Goal: Communication & Community: Answer question/provide support

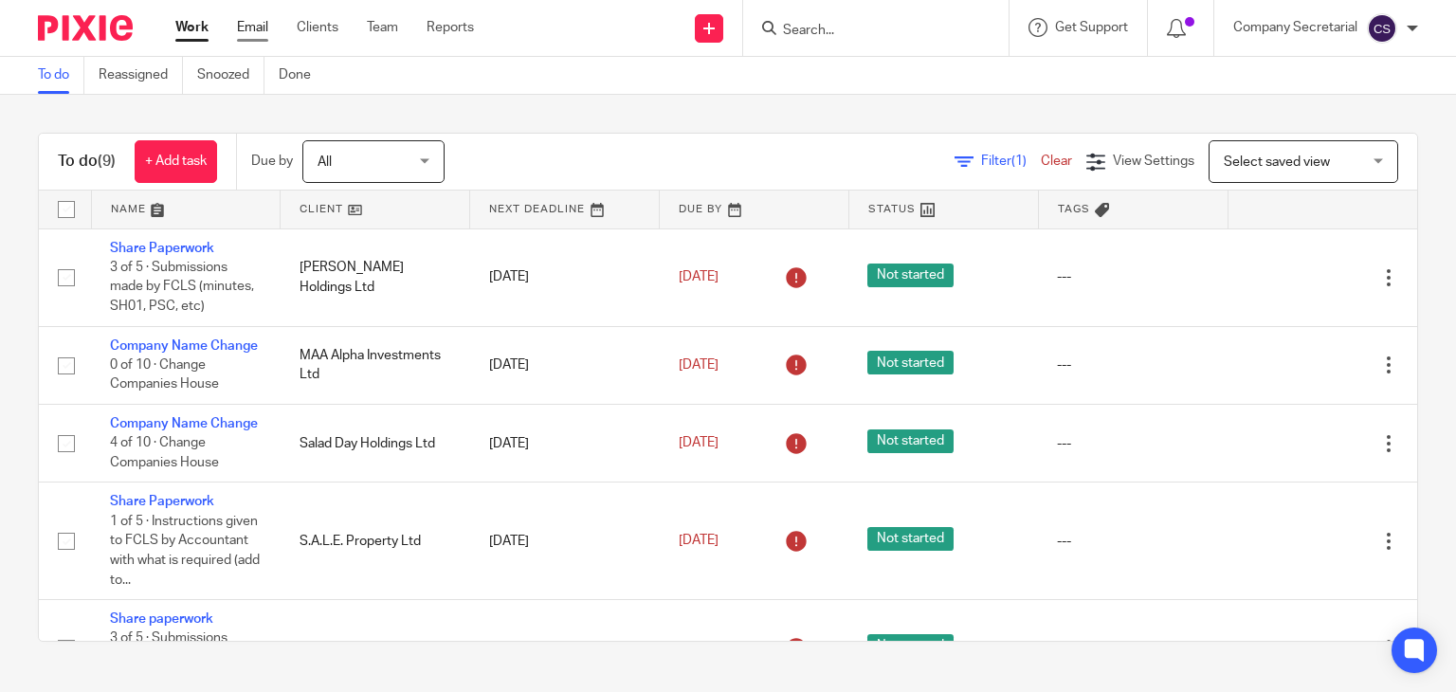
click at [248, 26] on link "Email" at bounding box center [252, 27] width 31 height 19
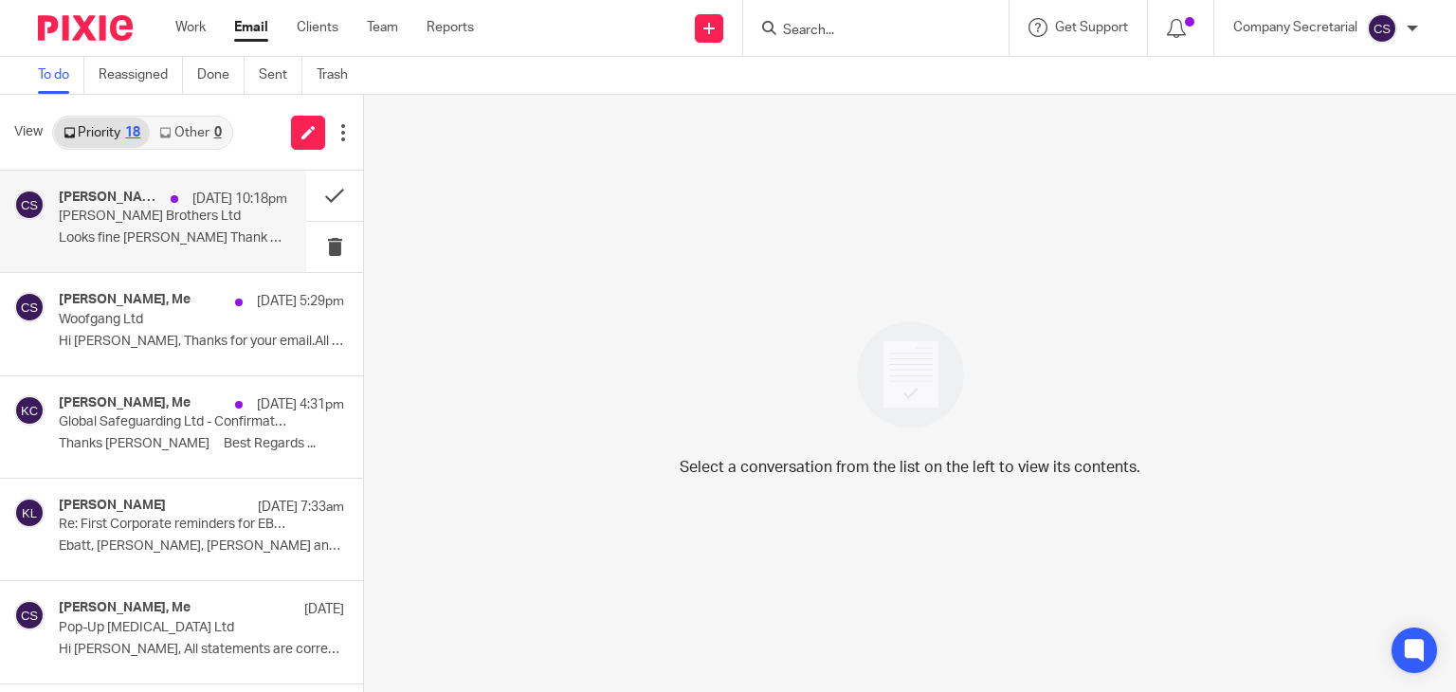
click at [235, 244] on p "Looks fine sam Thank you Sent from my..." at bounding box center [173, 238] width 228 height 16
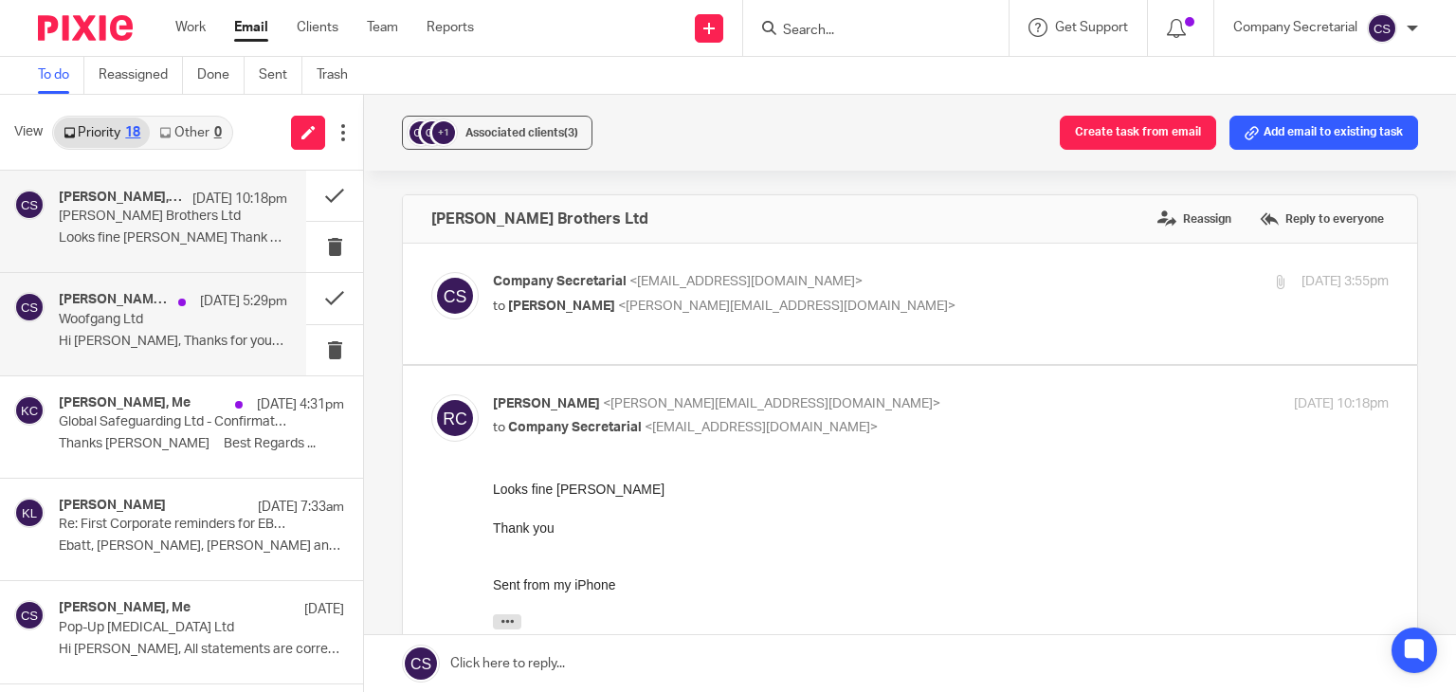
click at [209, 319] on p "Woofgang Ltd" at bounding box center [150, 320] width 183 height 16
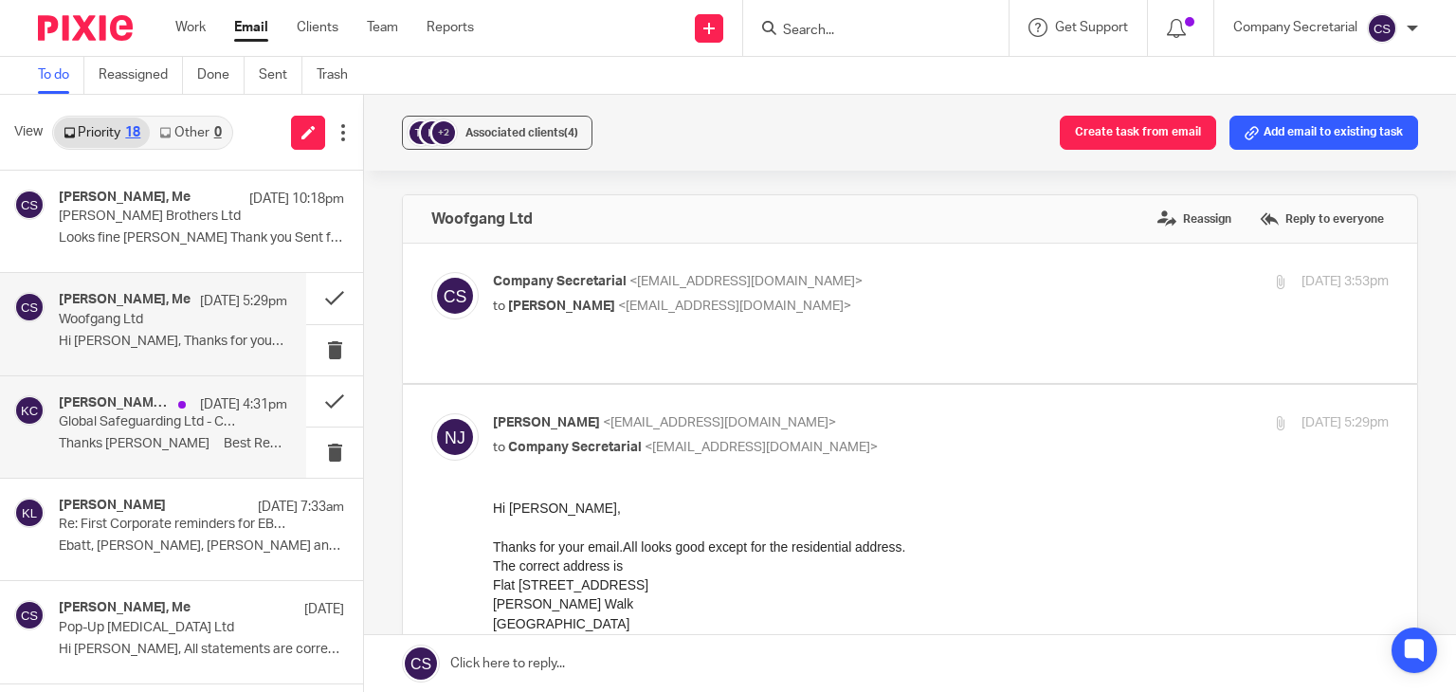
click at [223, 447] on p "Thanks Sam Best Regards ..." at bounding box center [173, 444] width 228 height 16
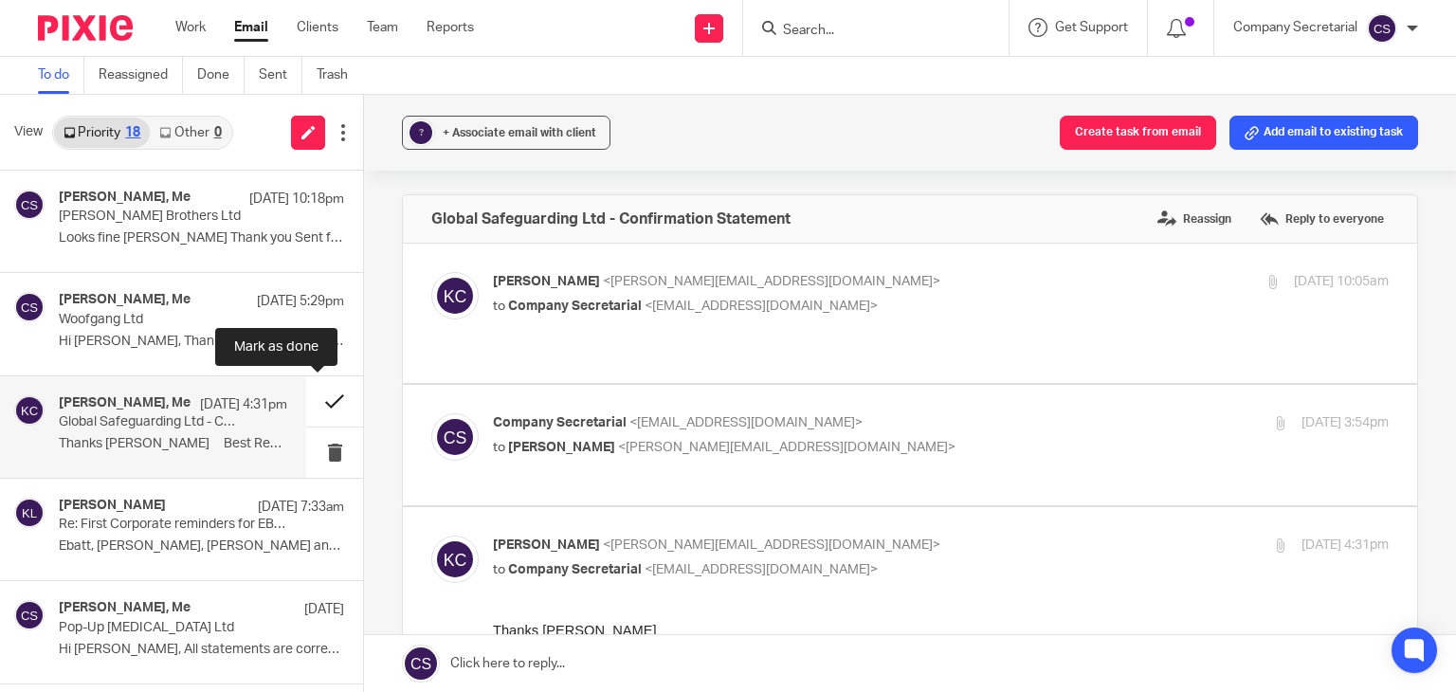
click at [307, 398] on button at bounding box center [334, 401] width 57 height 50
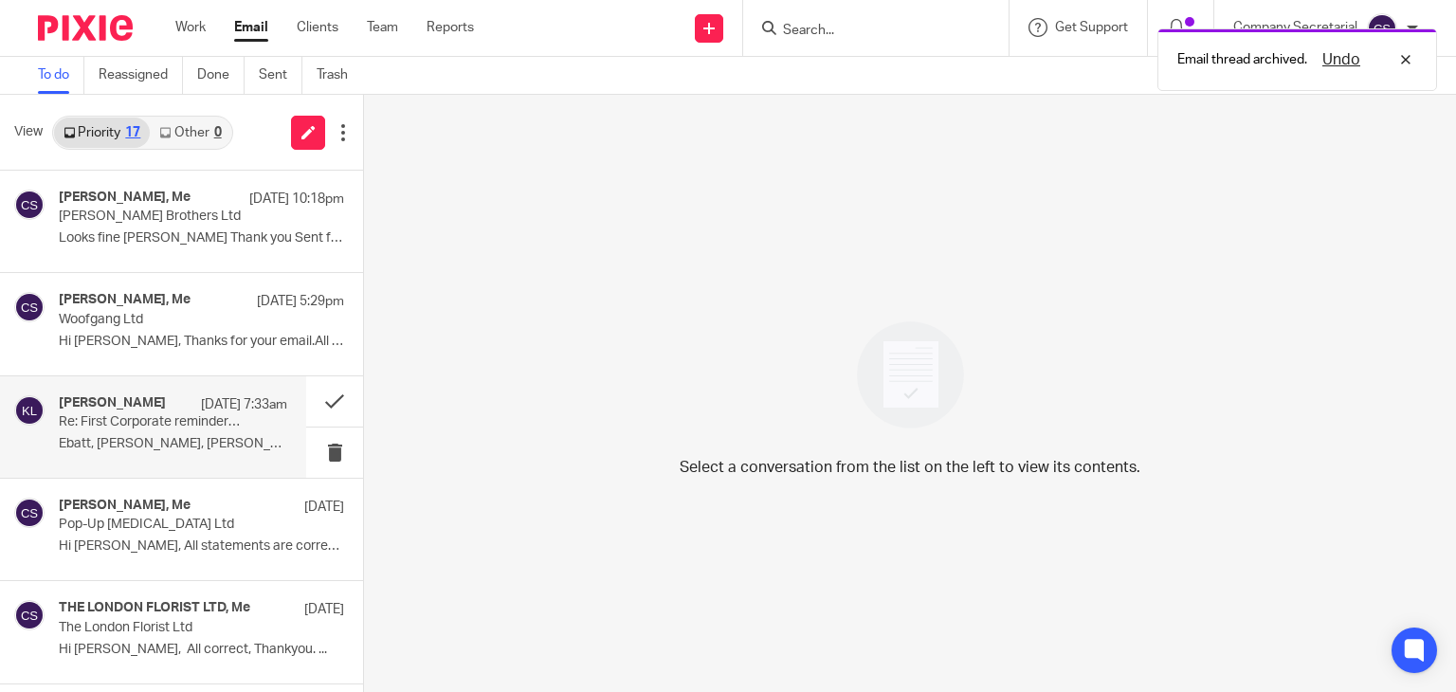
click at [197, 422] on p "Re: First Corporate reminders for EBATT LIMITED etc." at bounding box center [150, 422] width 183 height 16
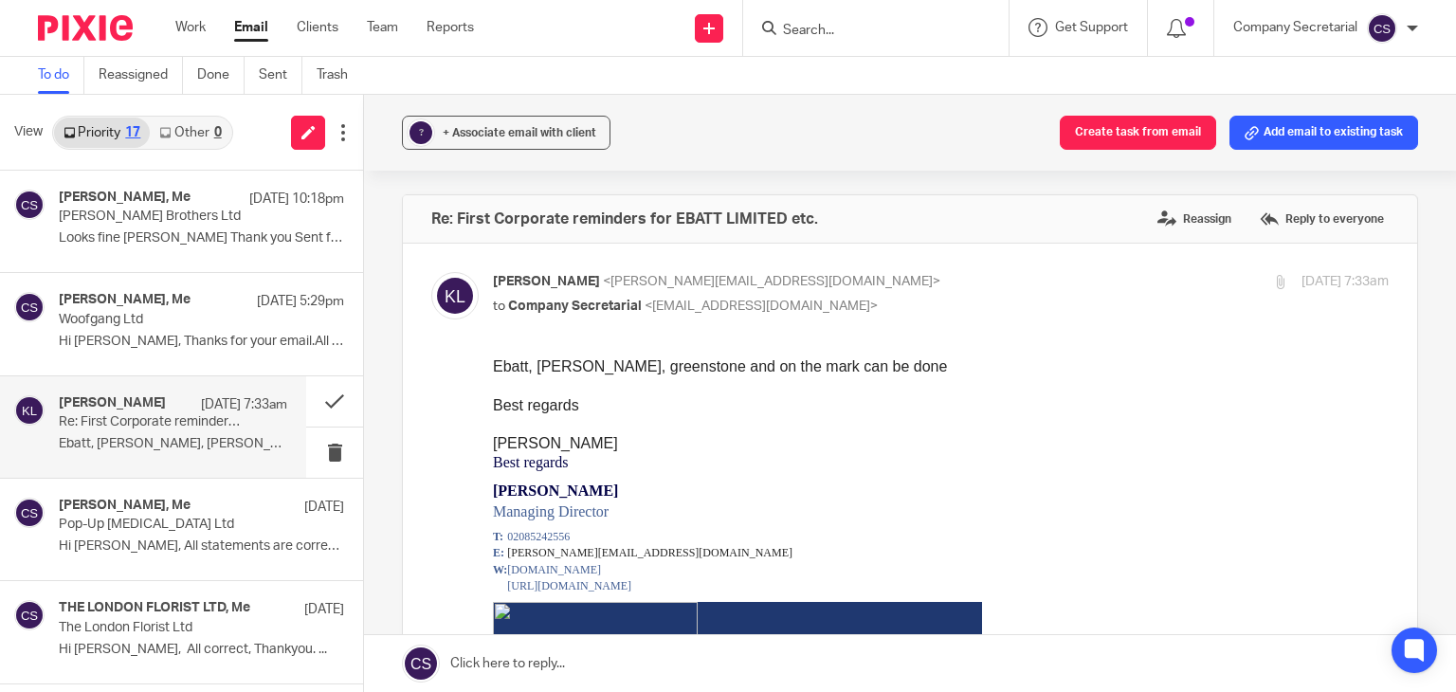
click at [660, 659] on link at bounding box center [910, 663] width 1092 height 57
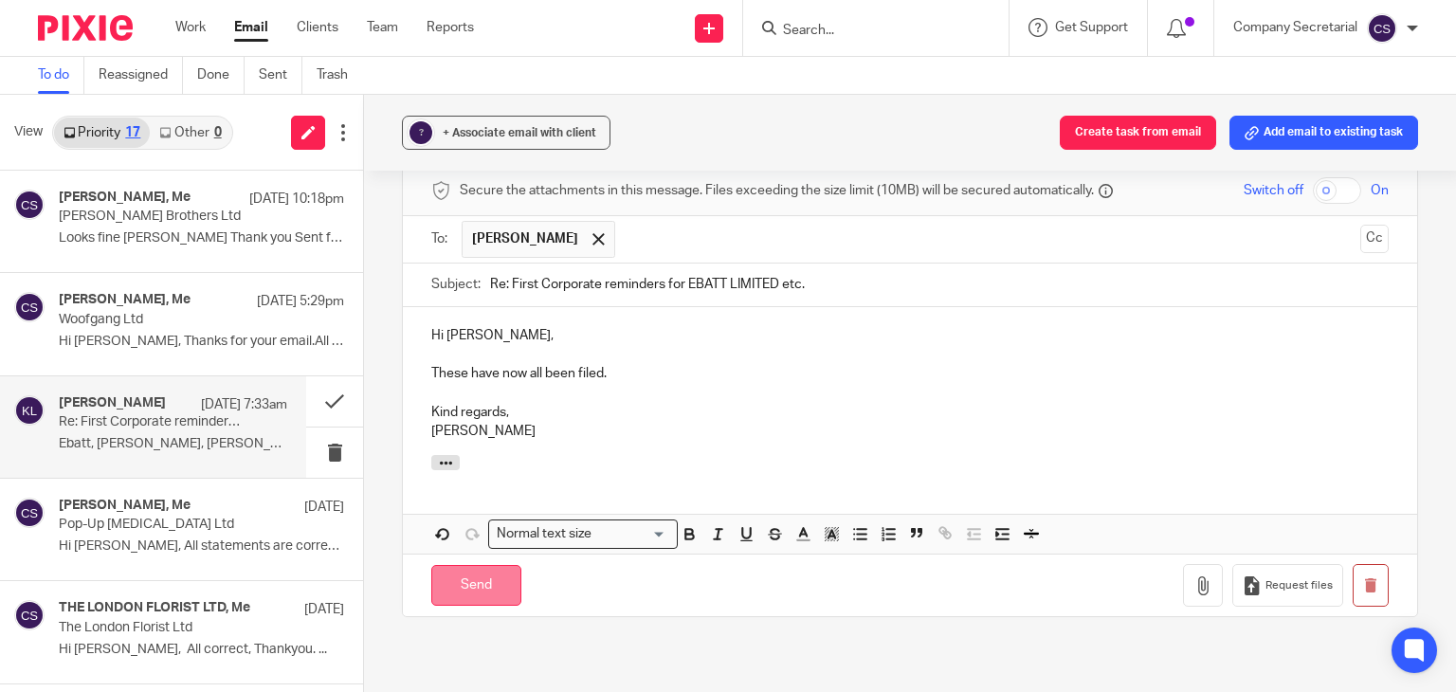
click at [497, 565] on input "Send" at bounding box center [476, 585] width 90 height 41
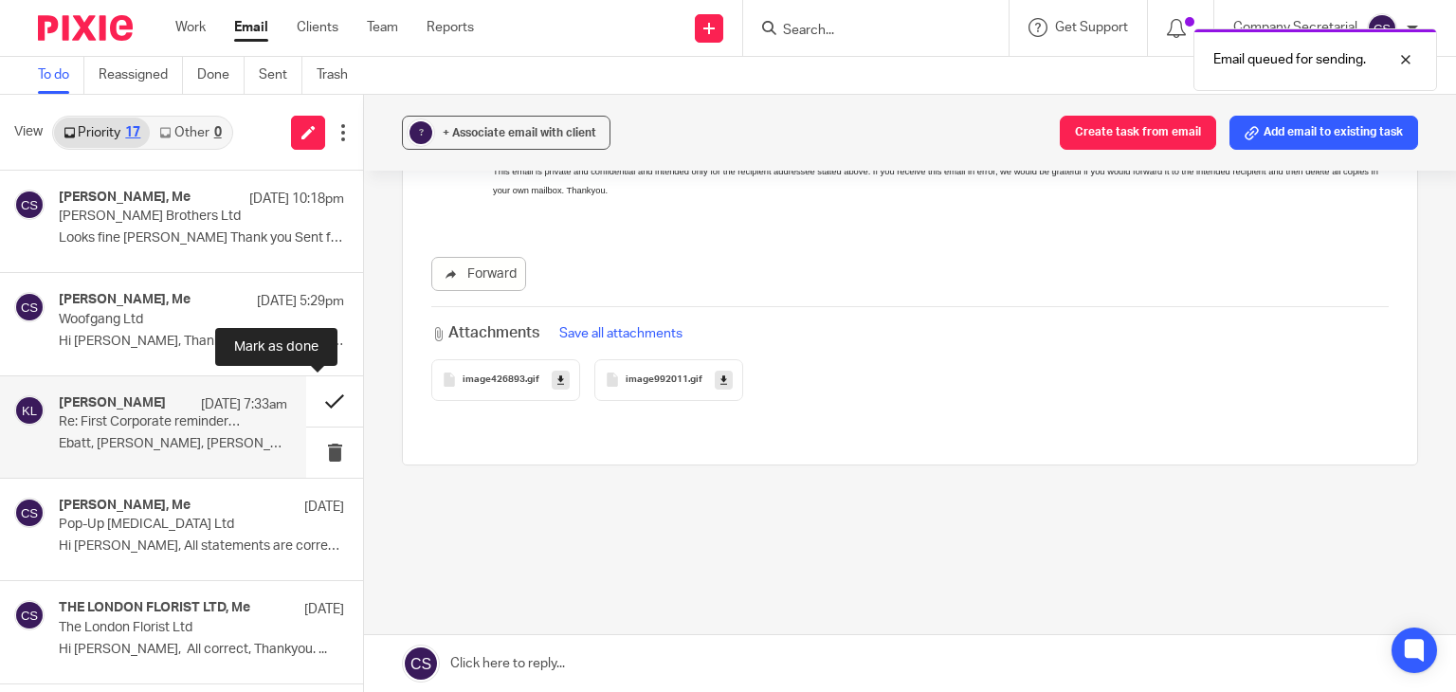
click at [310, 387] on button at bounding box center [334, 401] width 57 height 50
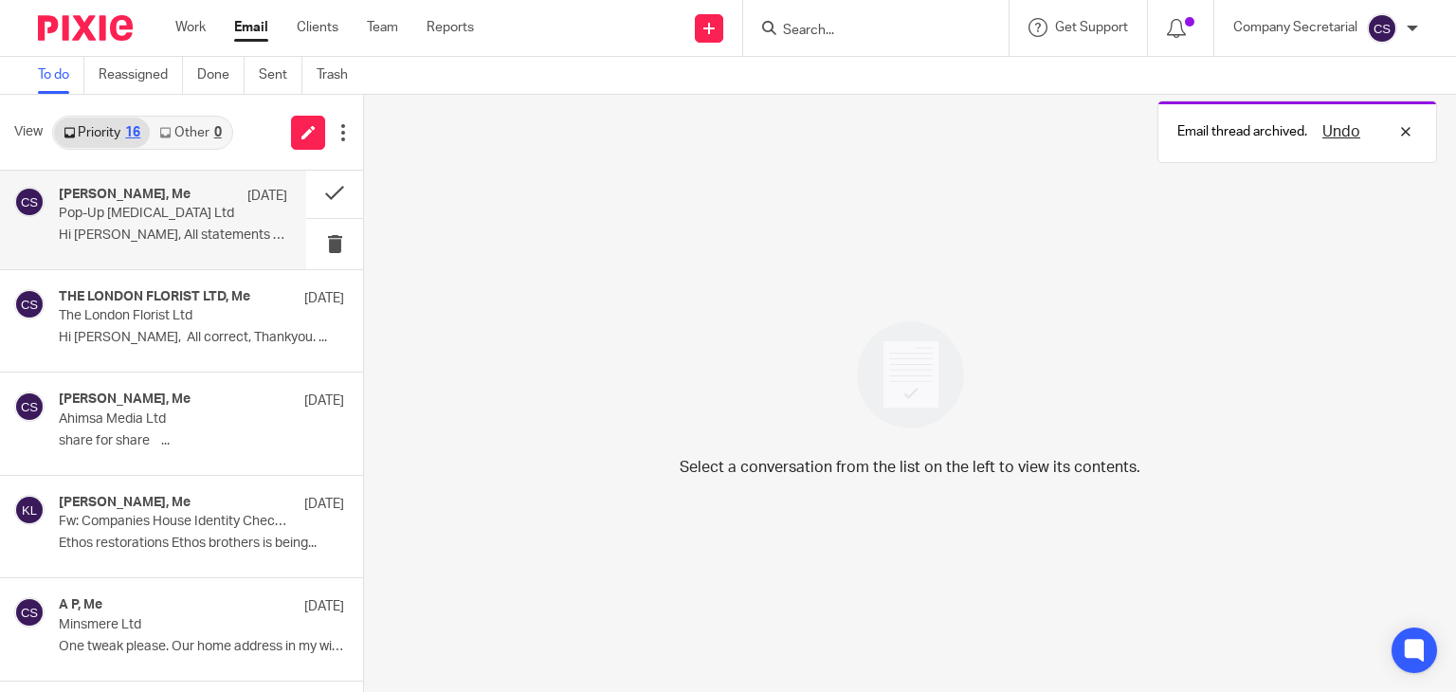
scroll to position [265, 0]
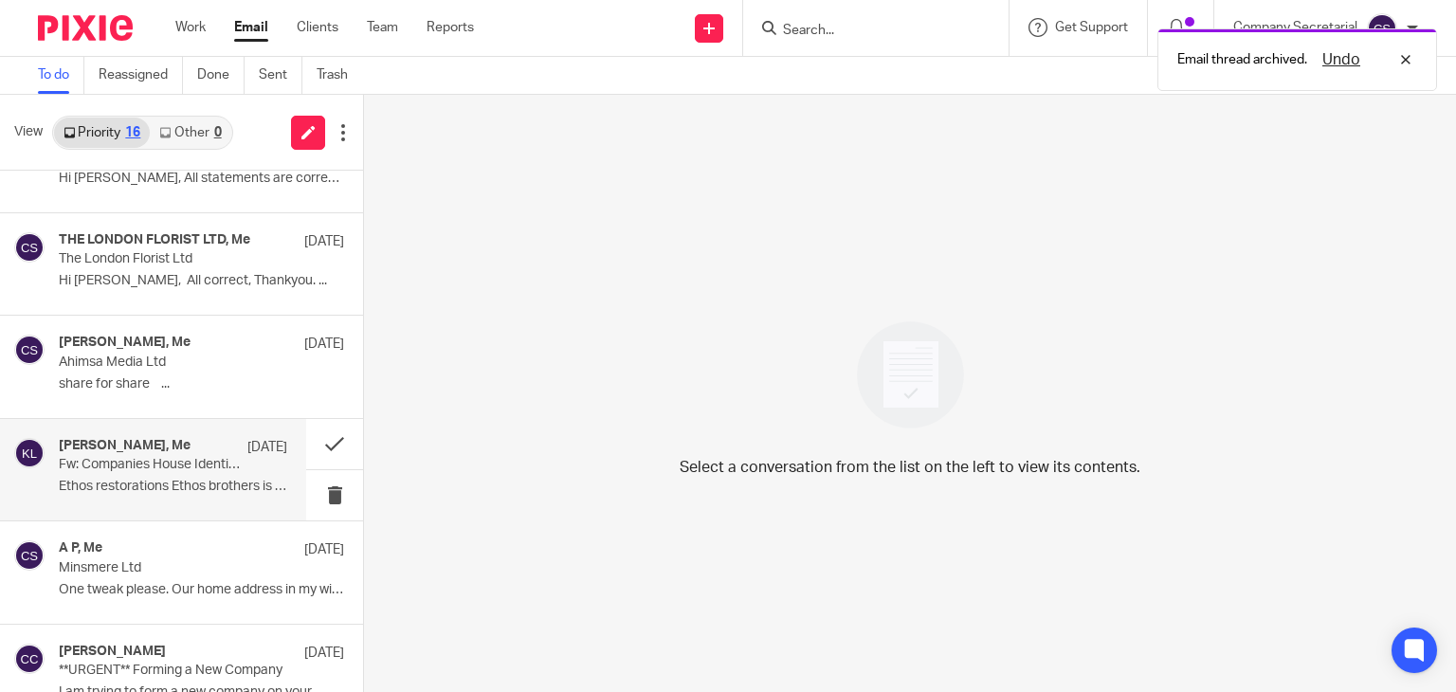
click at [203, 475] on div "Keith Lesser, Me 5 Sep Fw: Companies House Identity Checks - All Directors and …" at bounding box center [173, 470] width 228 height 64
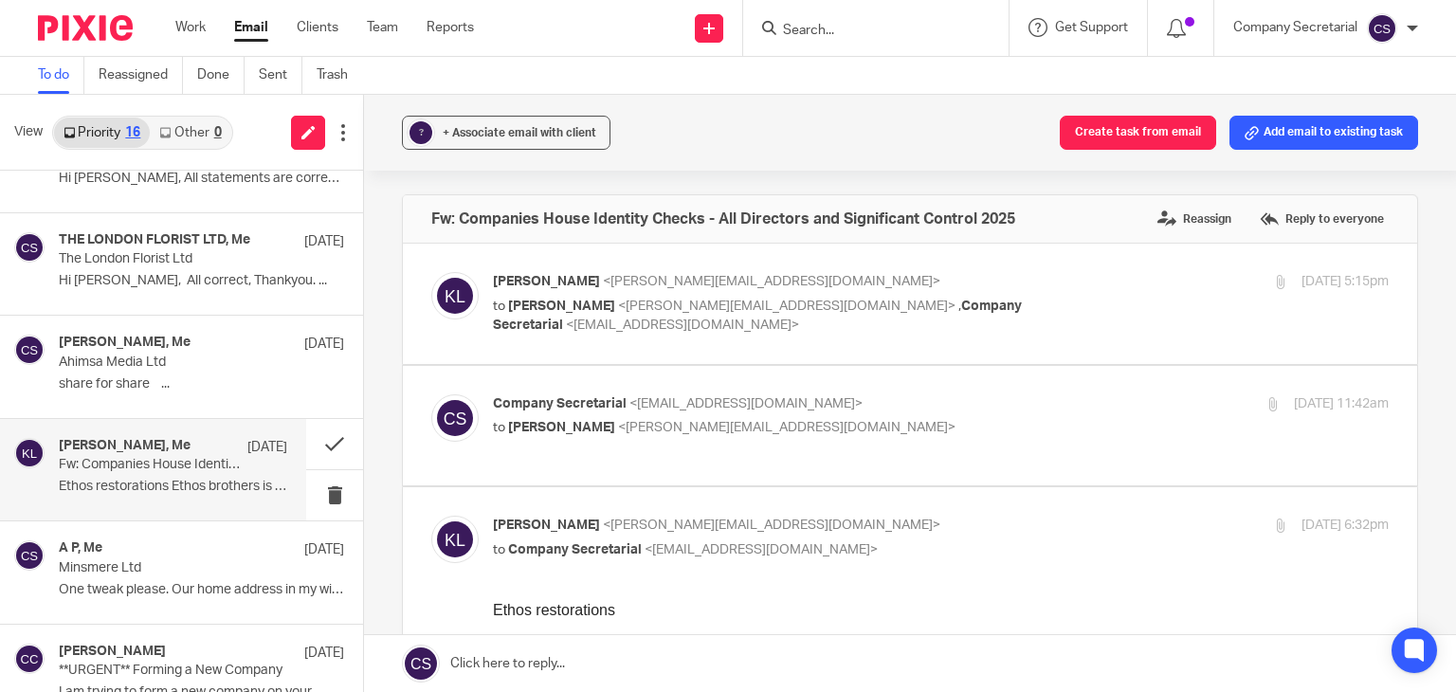
scroll to position [0, 0]
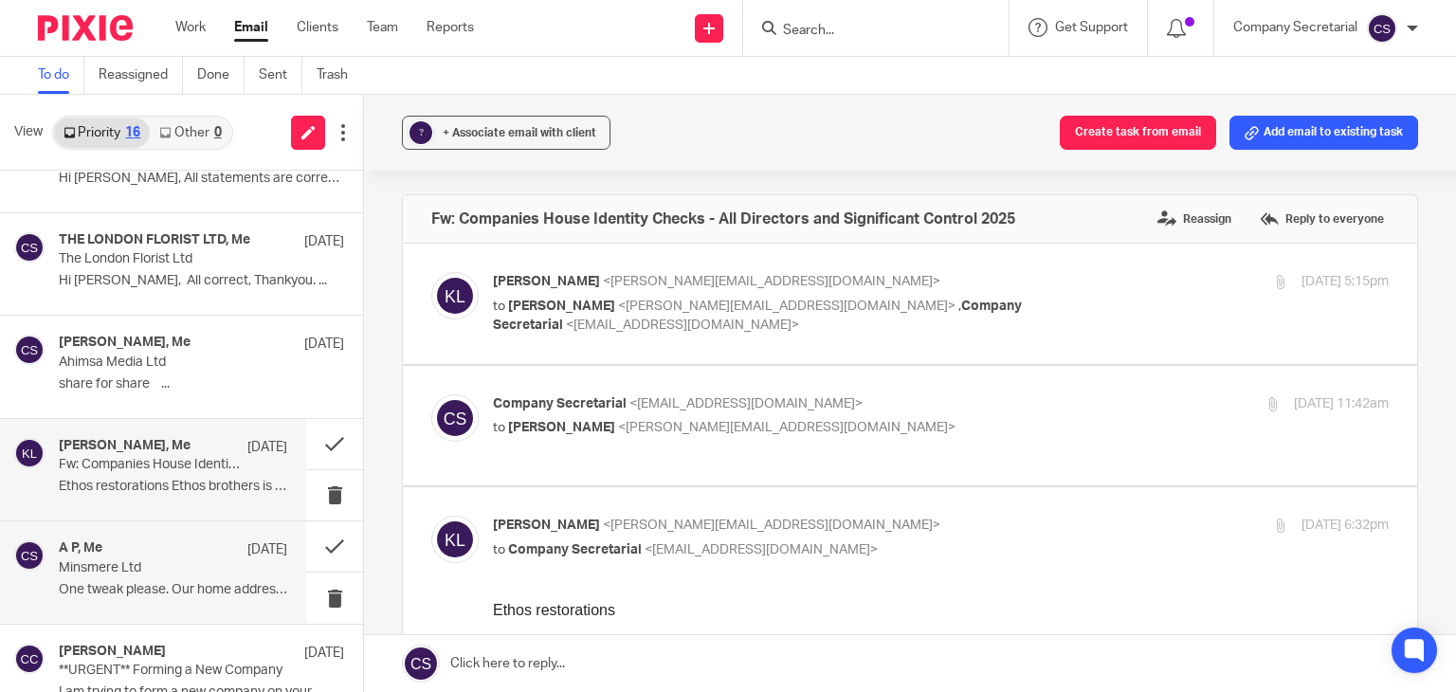
click at [198, 570] on p "Minsmere Ltd" at bounding box center [150, 568] width 183 height 16
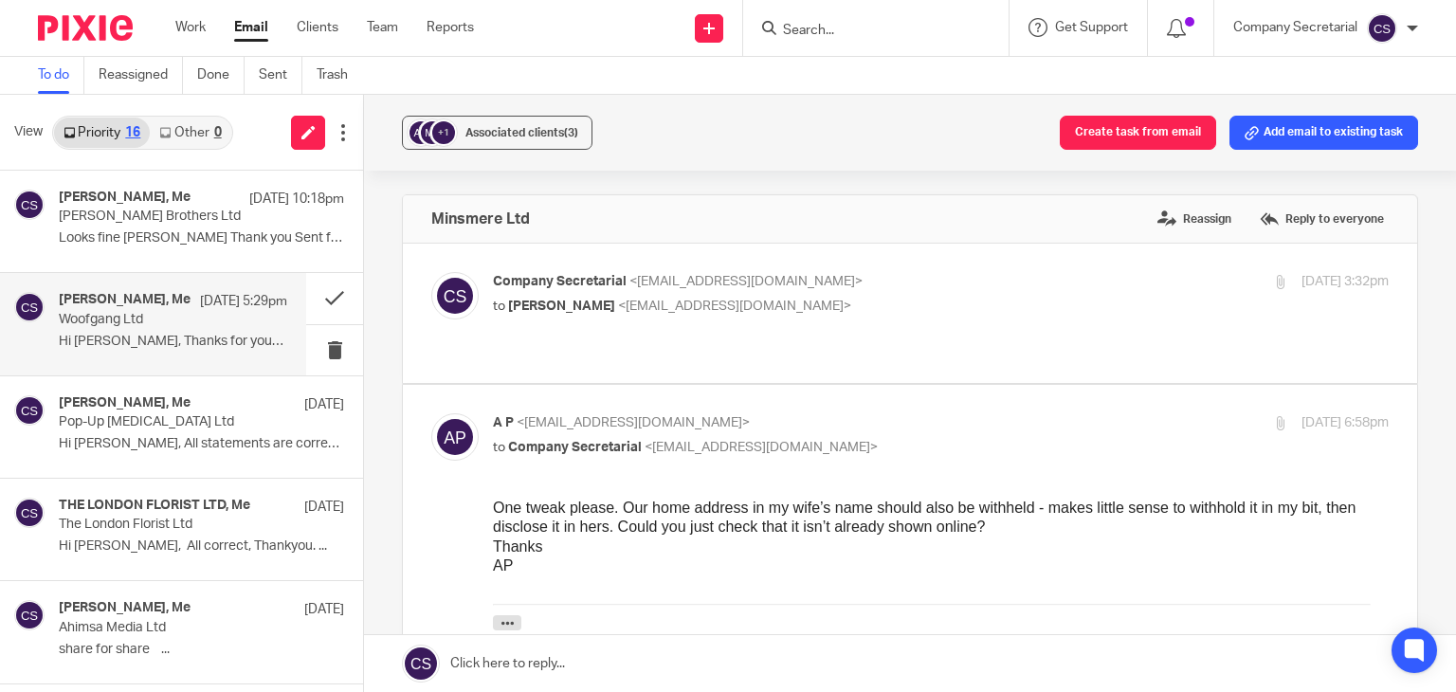
click at [207, 350] on div "Nivi Jasa, Me 15 Sep 5:29pm Woofgang Ltd Hi Sam, Thanks for your email.All look…" at bounding box center [173, 324] width 228 height 64
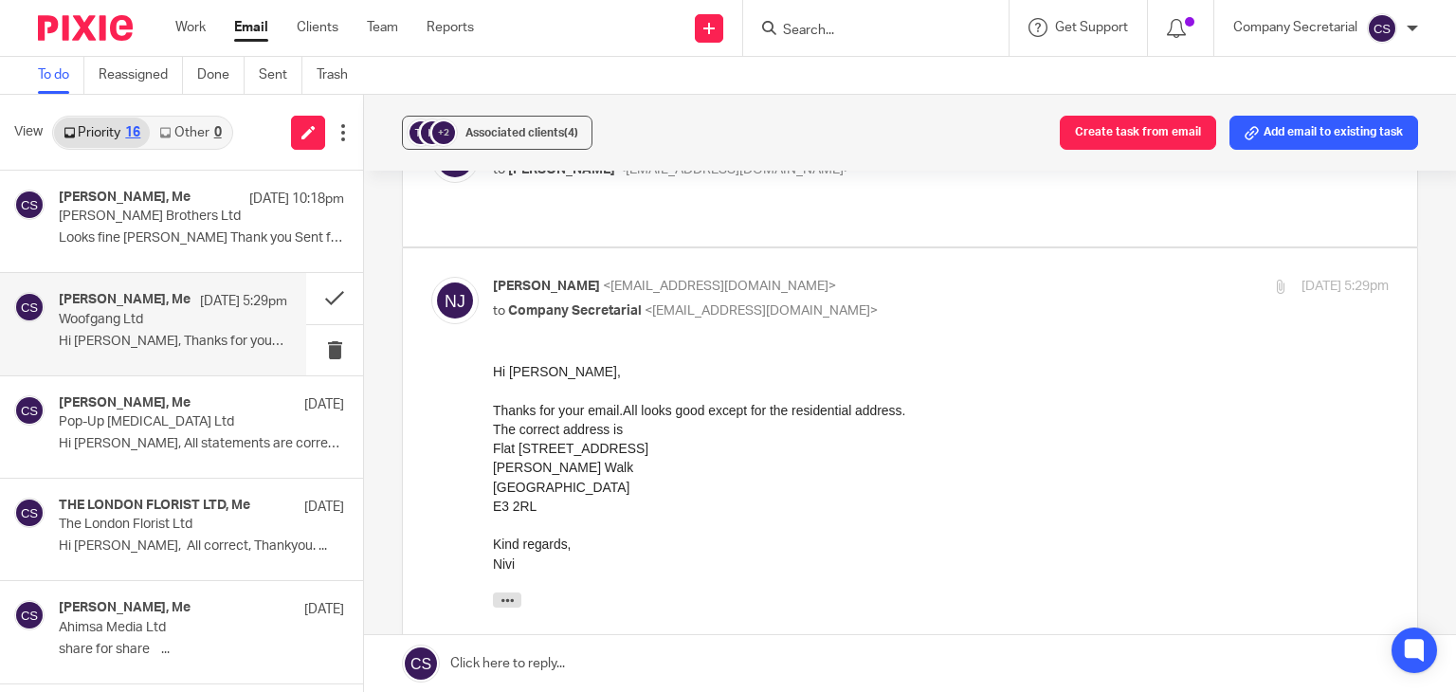
scroll to position [139, 0]
click at [180, 246] on p "Looks fine sam Thank you Sent from my..." at bounding box center [173, 238] width 228 height 16
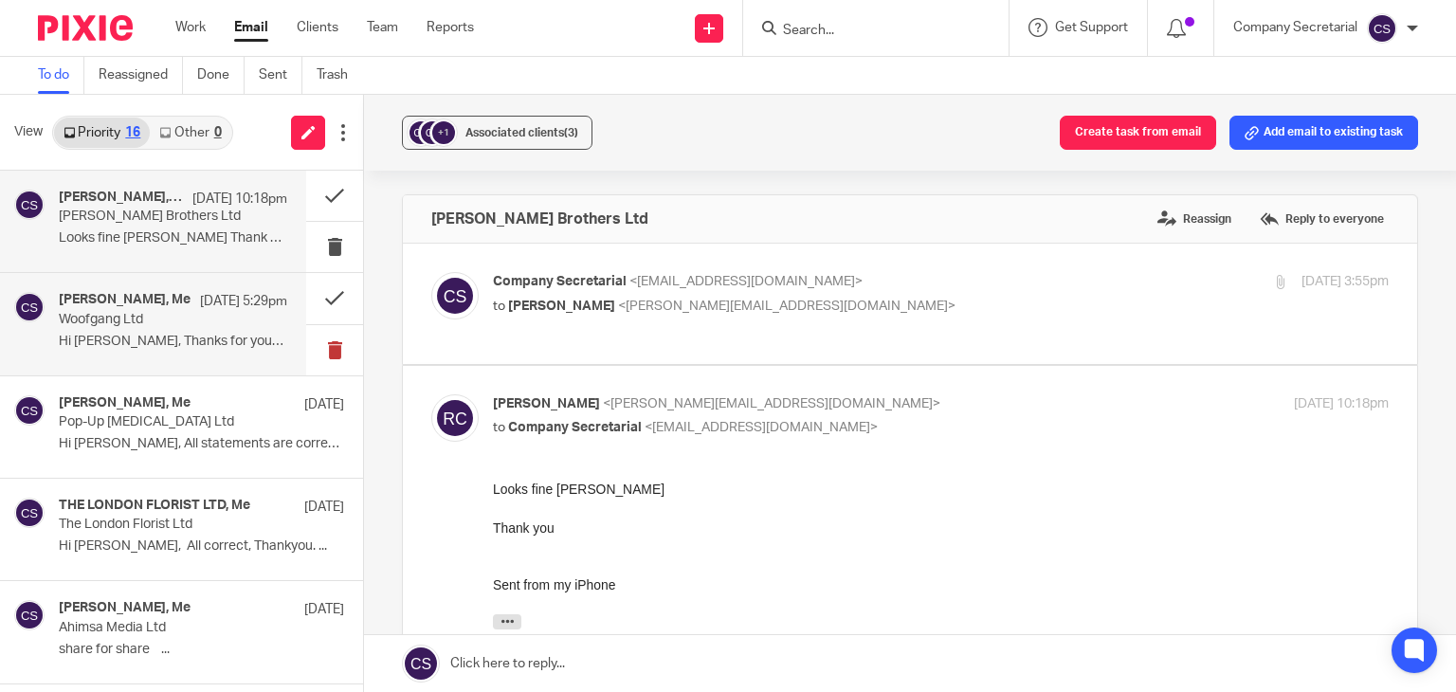
scroll to position [0, 0]
click at [165, 323] on p "Woofgang Ltd" at bounding box center [150, 320] width 183 height 16
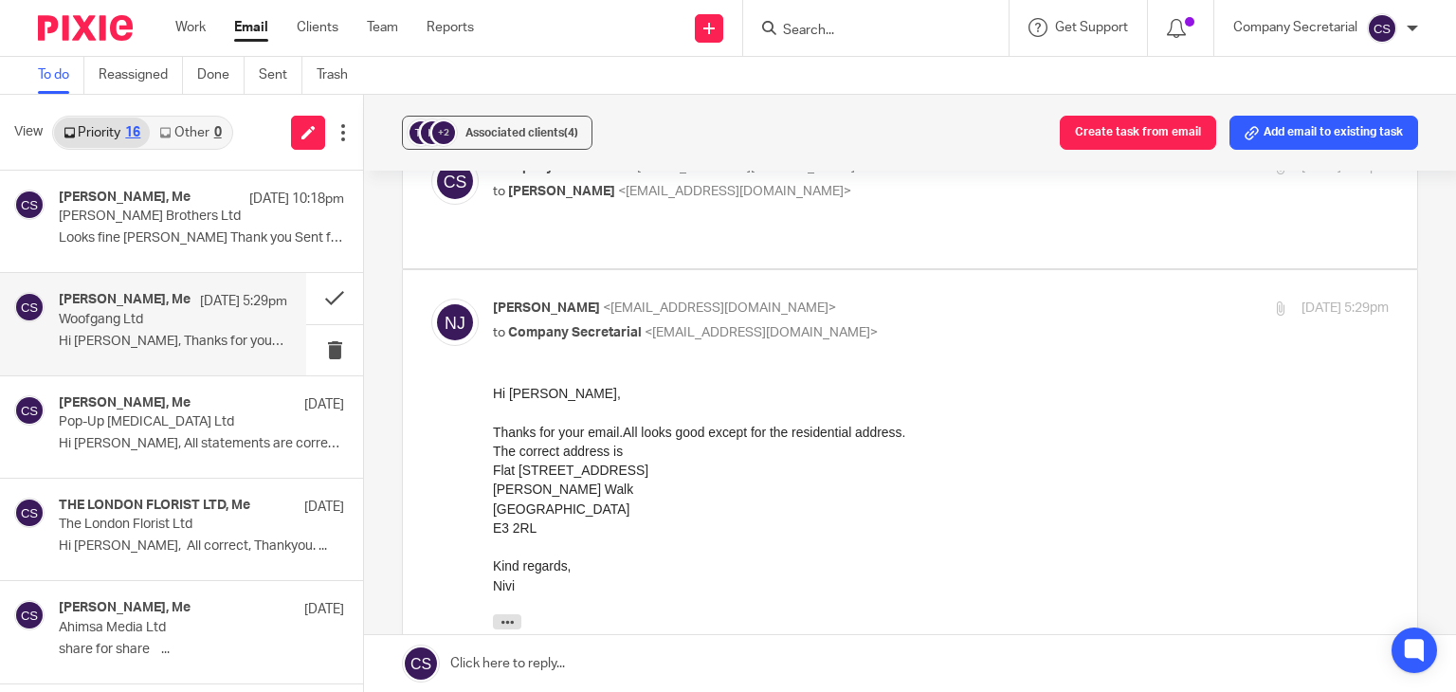
scroll to position [124, 0]
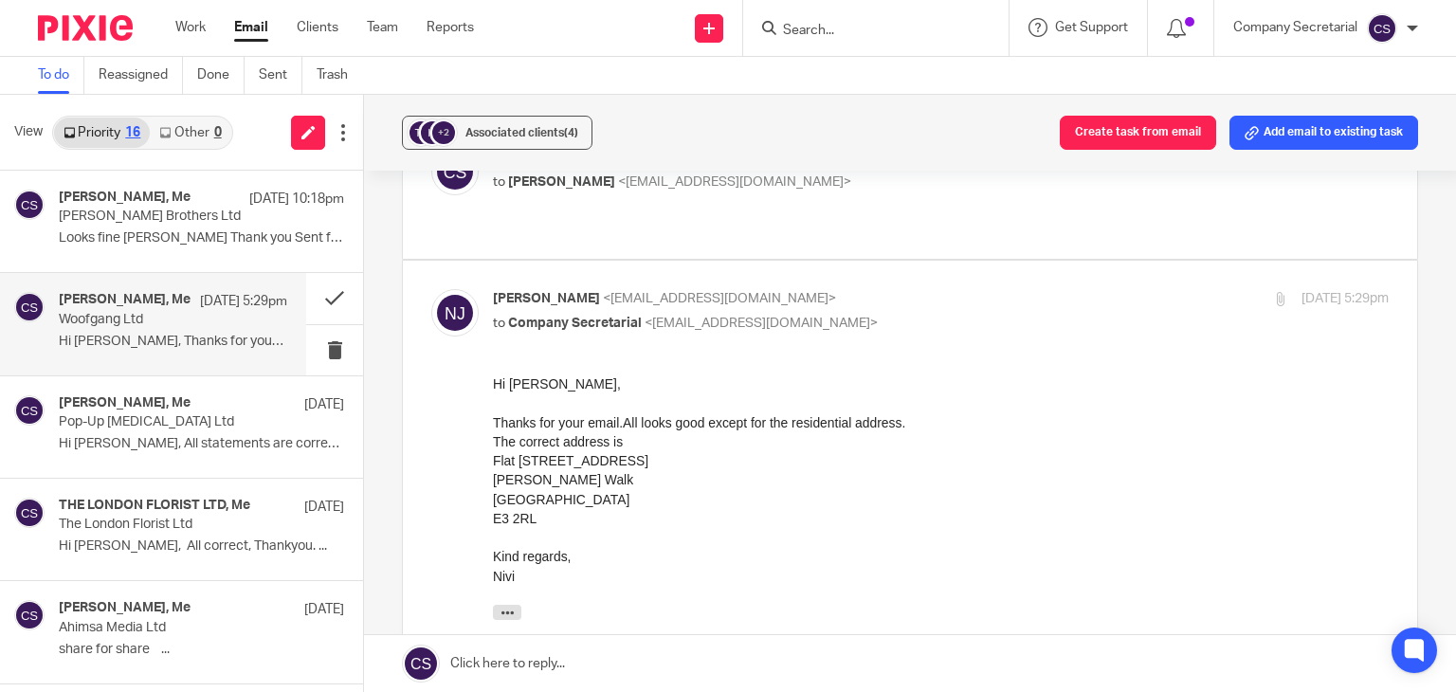
drag, startPoint x: 531, startPoint y: 461, endPoint x: 612, endPoint y: 460, distance: 81.5
click at [612, 460] on div "Flat 7, 14 Faith Court" at bounding box center [941, 460] width 896 height 19
copy div "14 Faith Court"
drag, startPoint x: 493, startPoint y: 481, endPoint x: 564, endPoint y: 479, distance: 71.1
click at [564, 479] on div "Lefevre Walk" at bounding box center [941, 479] width 896 height 19
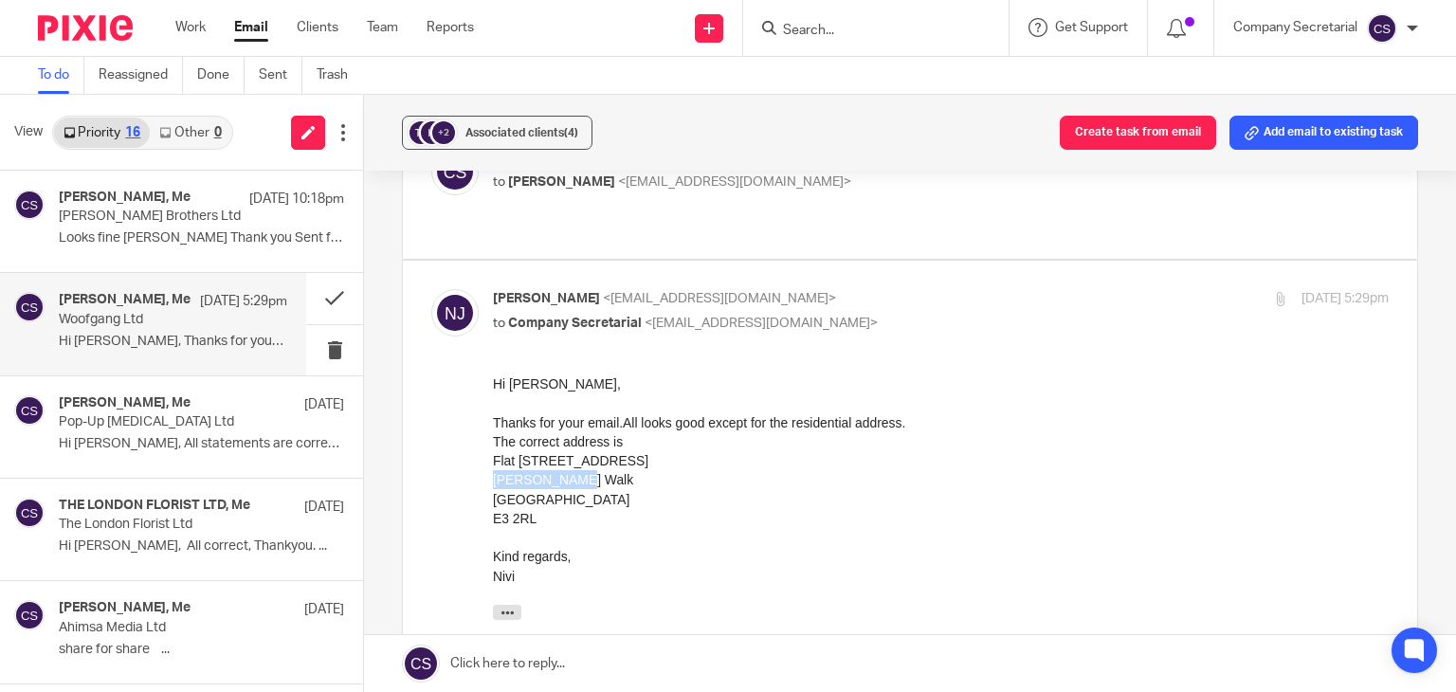
copy div "Lefevre Walk"
click at [520, 496] on div "London" at bounding box center [941, 499] width 896 height 19
drag, startPoint x: 534, startPoint y: 519, endPoint x: 491, endPoint y: 519, distance: 42.7
click at [493, 519] on html "Hi Sam, Thanks for your email.All looks good except for the residential address…" at bounding box center [941, 639] width 896 height 531
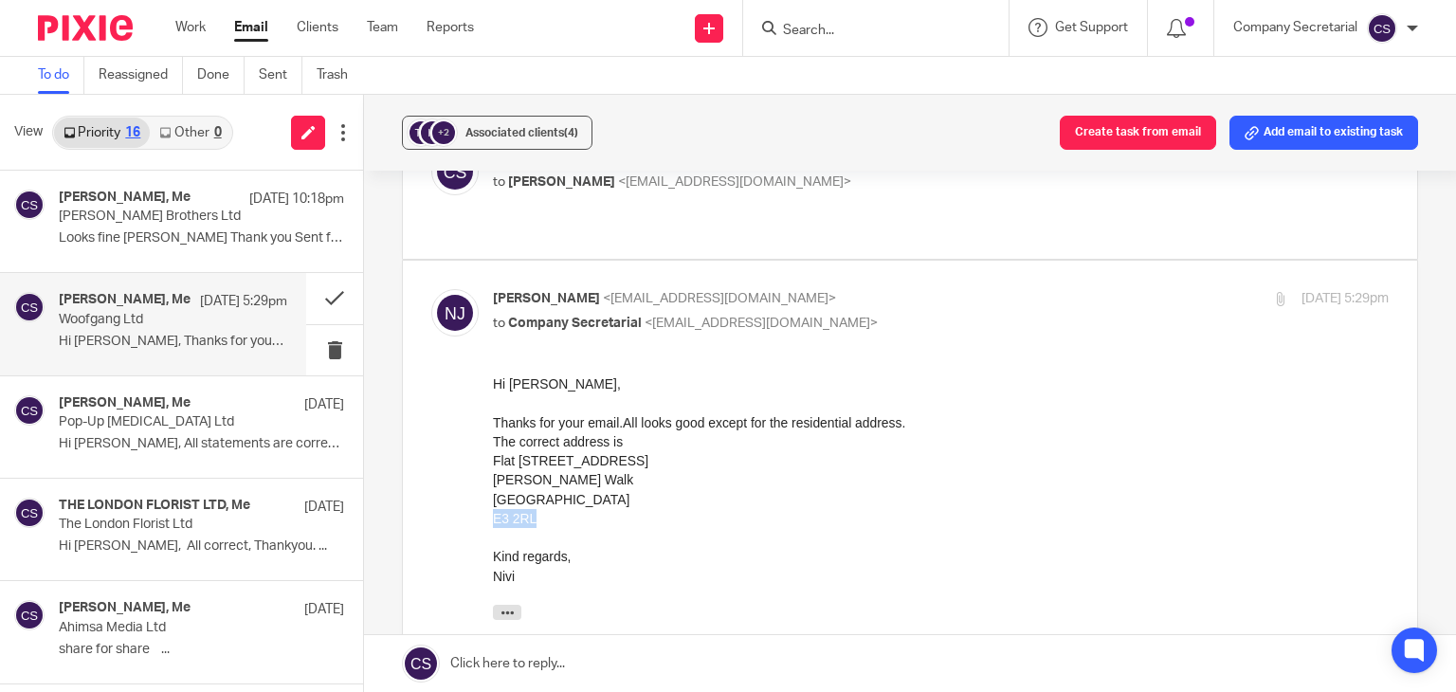
copy div "E3 2RL"
click at [599, 651] on link at bounding box center [910, 663] width 1092 height 57
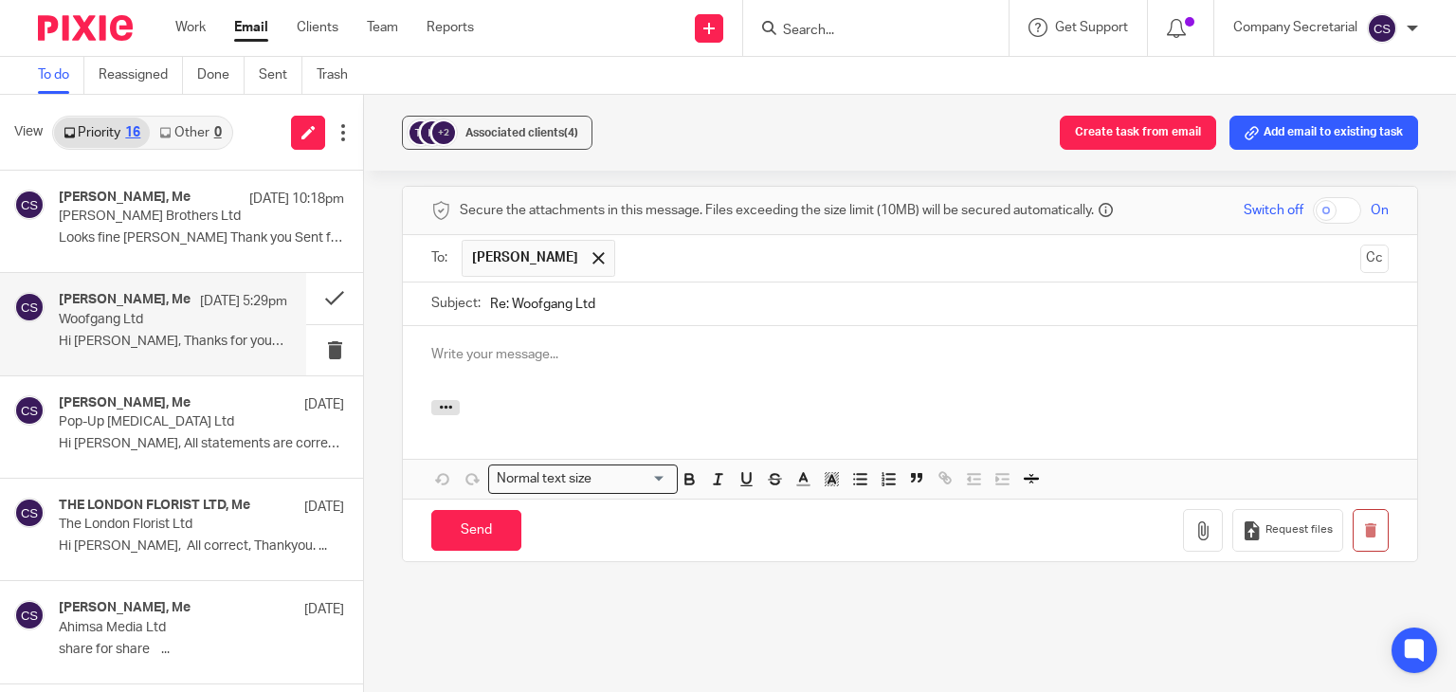
scroll to position [0, 0]
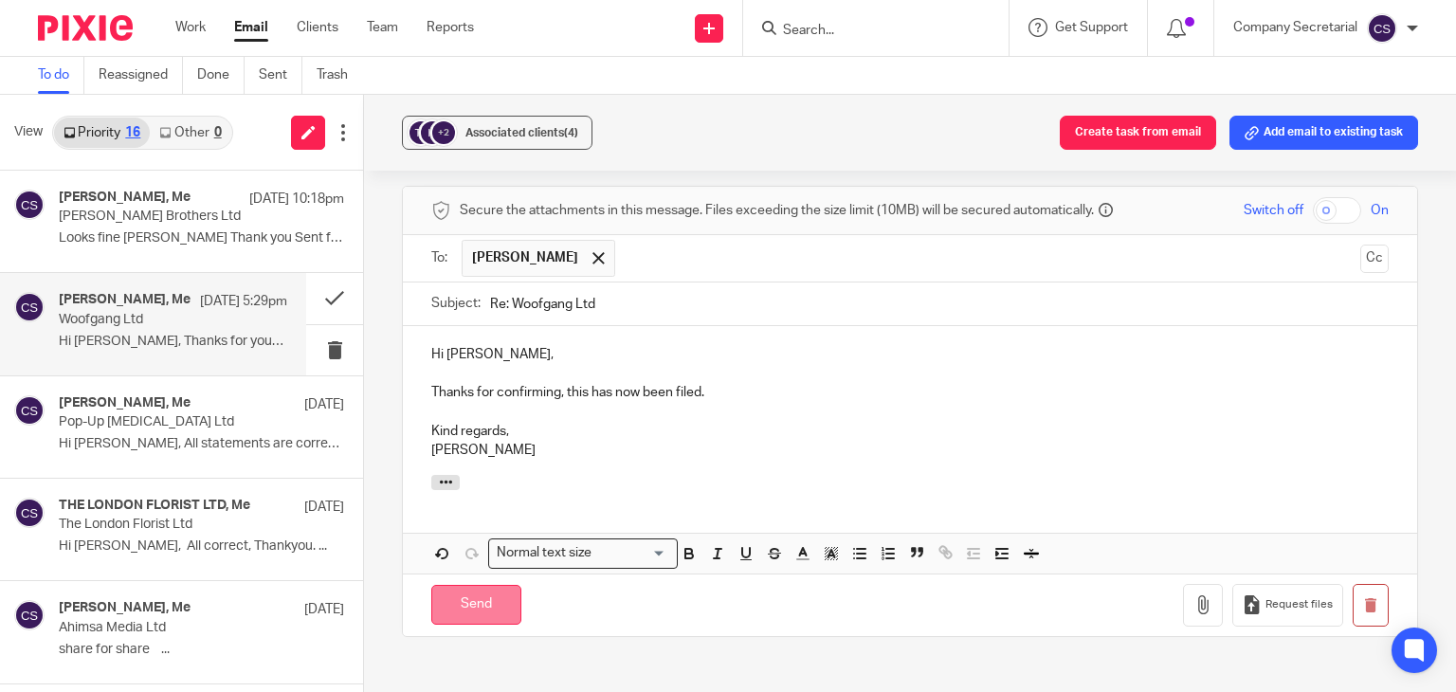
click at [493, 585] on input "Send" at bounding box center [476, 605] width 90 height 41
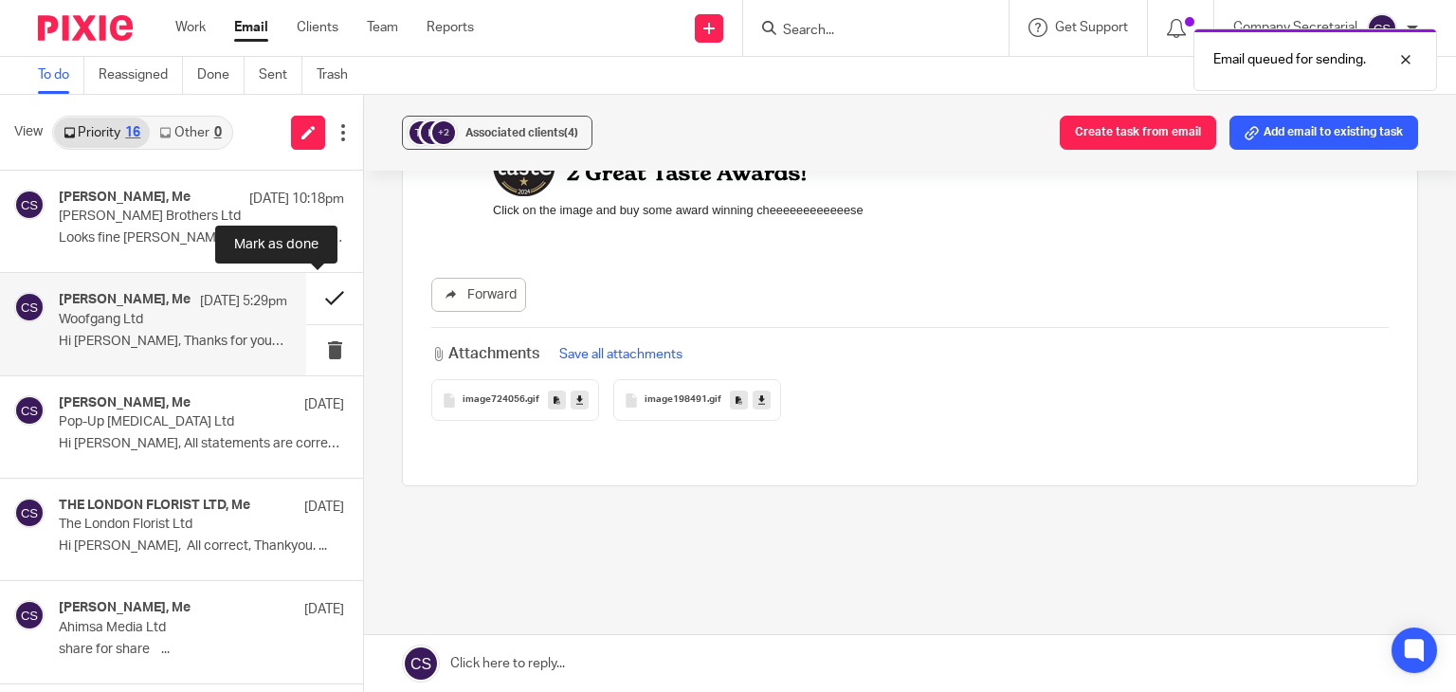
click at [306, 294] on button at bounding box center [334, 298] width 57 height 50
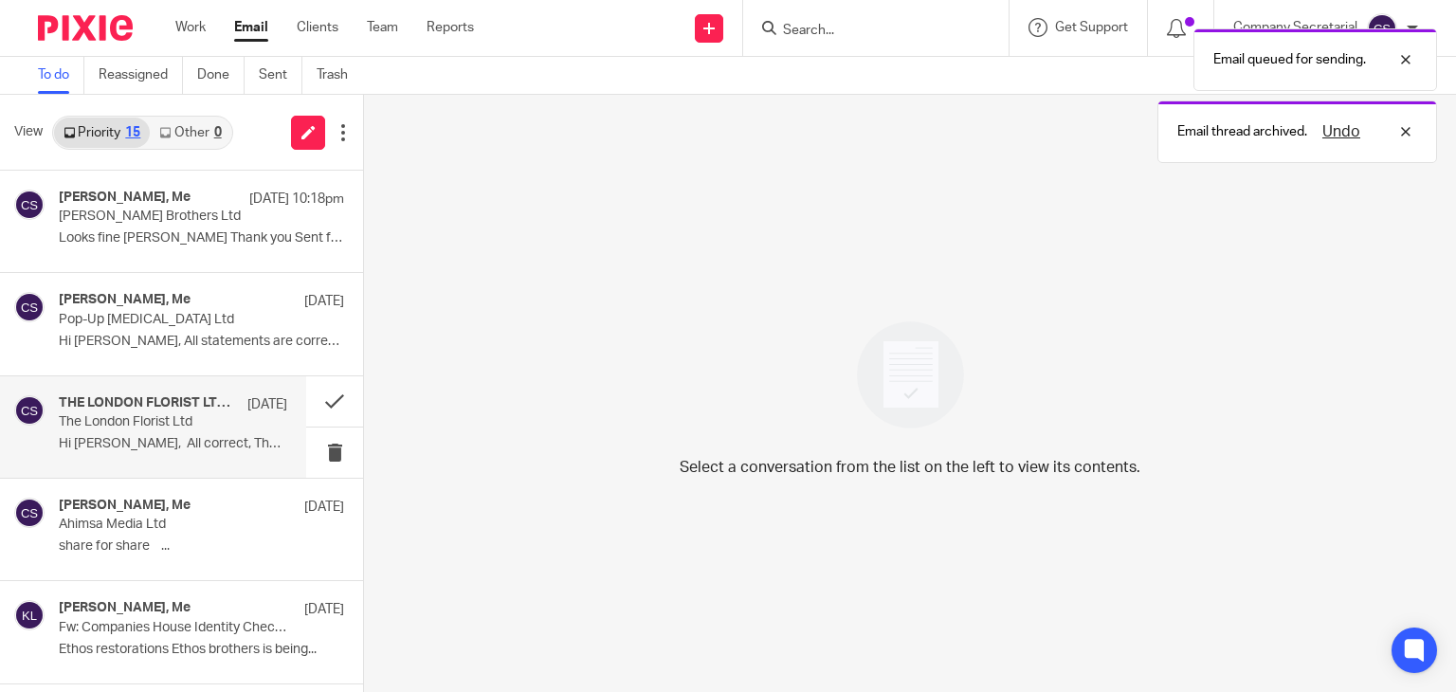
click at [148, 437] on p "Hi Sam, All correct, Thankyou. ..." at bounding box center [173, 444] width 228 height 16
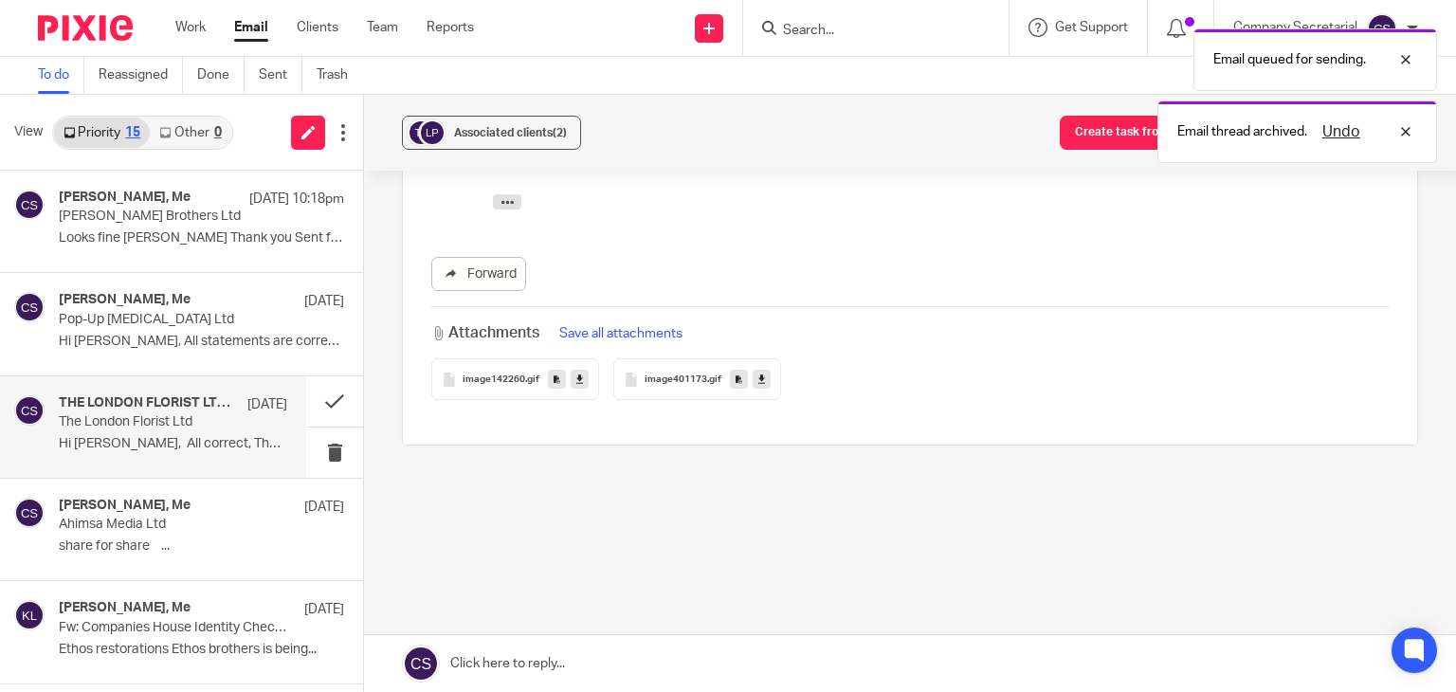
scroll to position [0, 0]
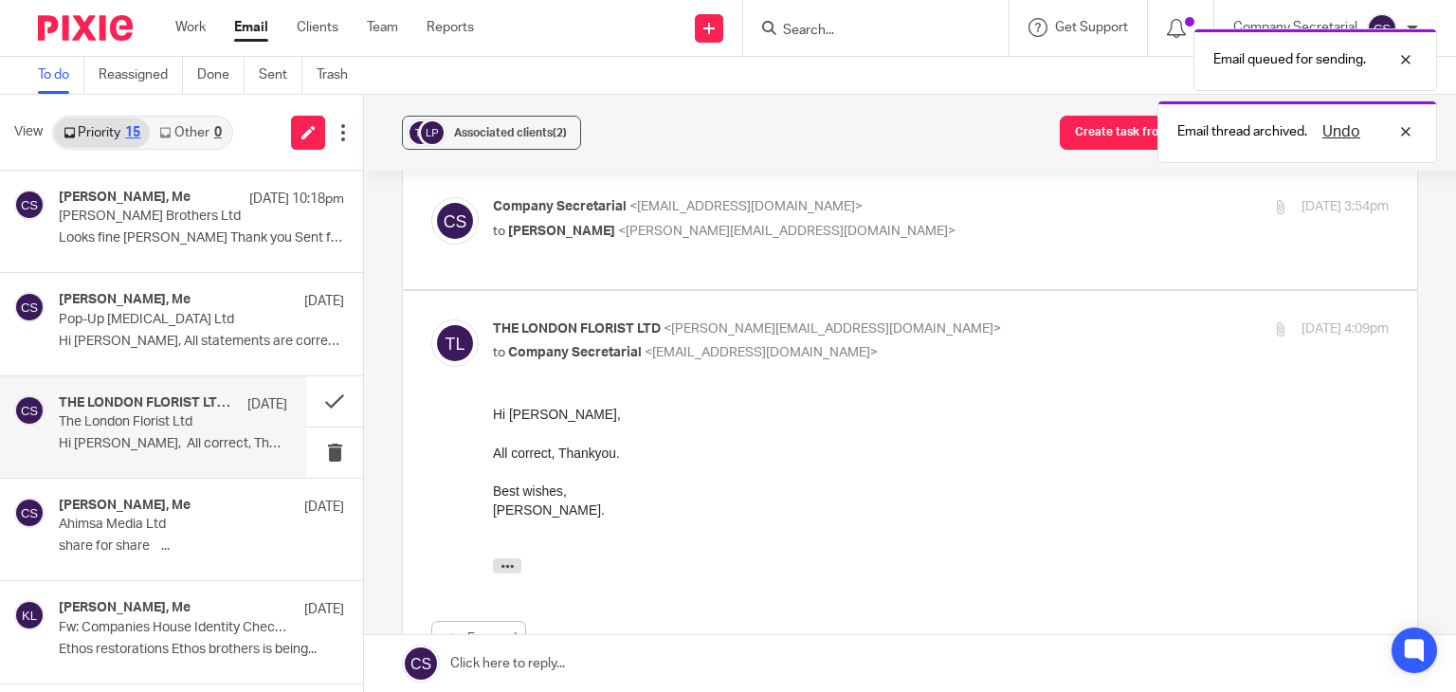
click at [664, 656] on link at bounding box center [910, 663] width 1092 height 57
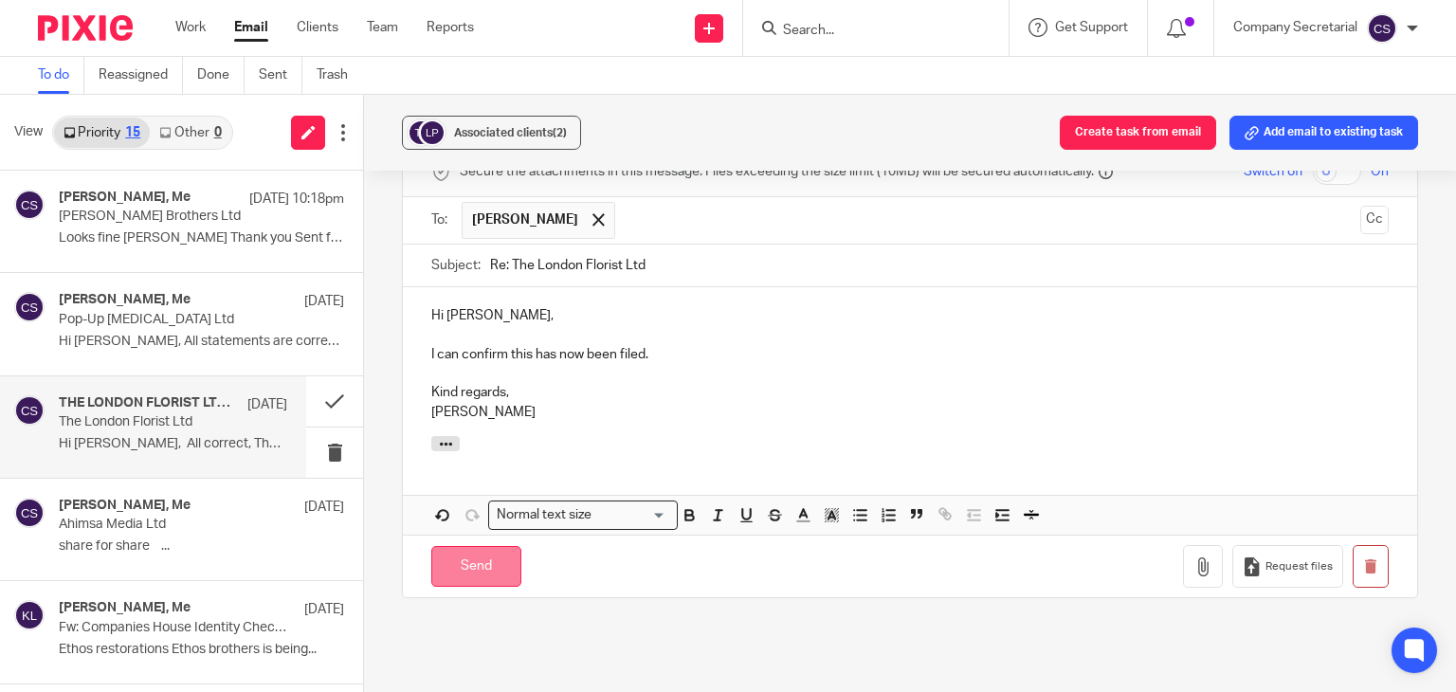
click at [499, 558] on input "Send" at bounding box center [476, 566] width 90 height 41
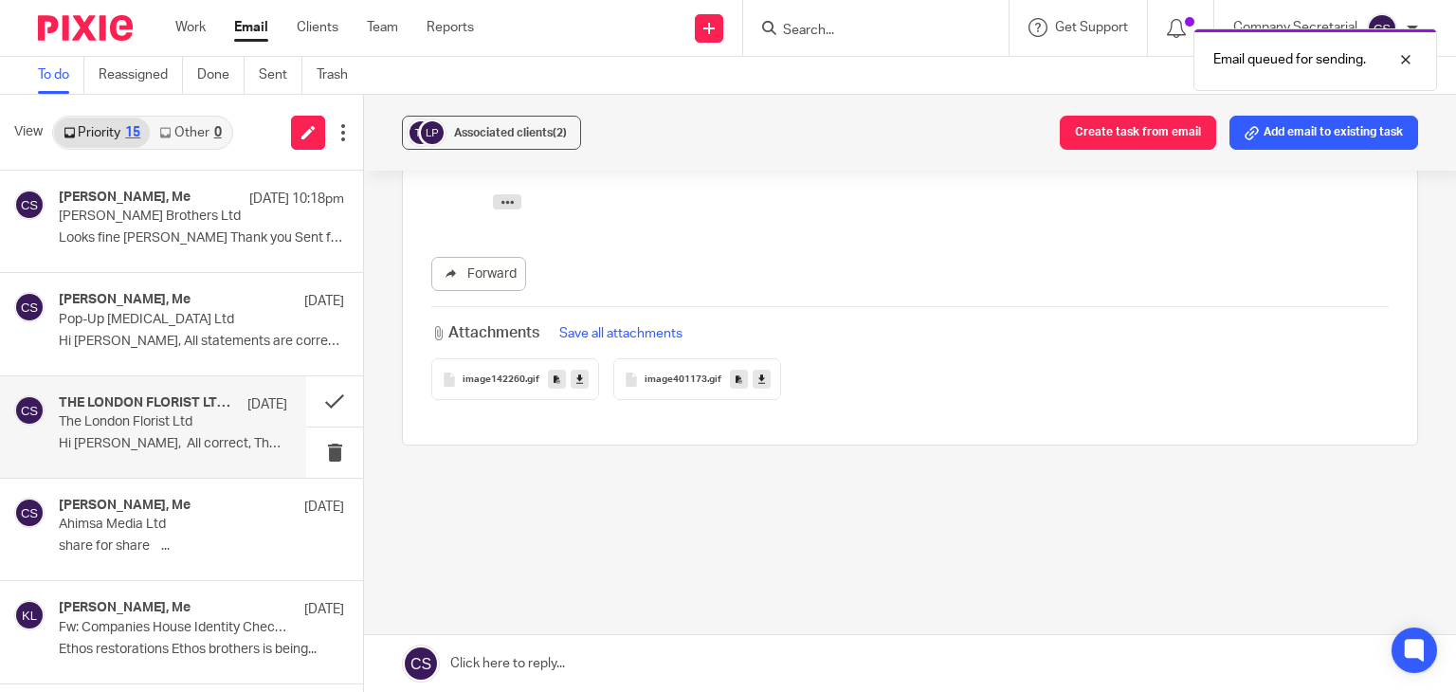
scroll to position [438, 0]
click at [308, 402] on button at bounding box center [334, 401] width 57 height 50
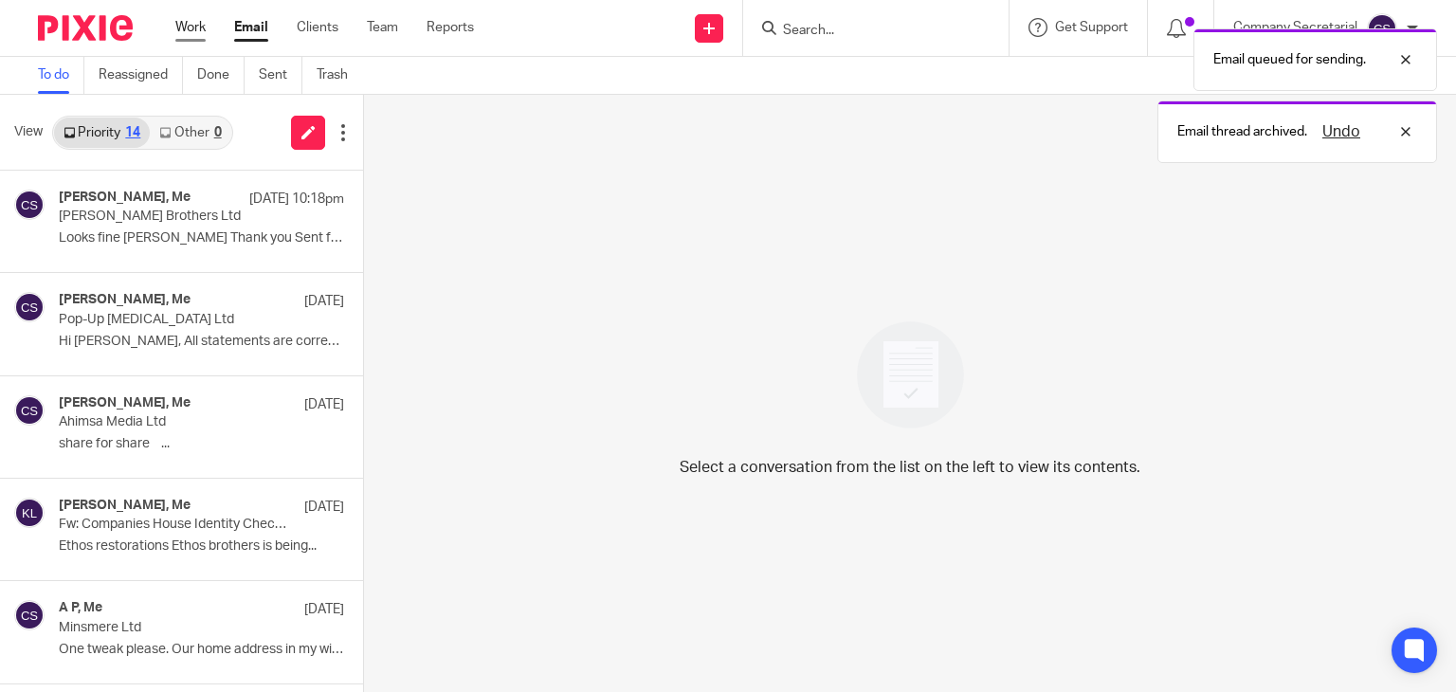
click at [188, 28] on link "Work" at bounding box center [190, 27] width 30 height 19
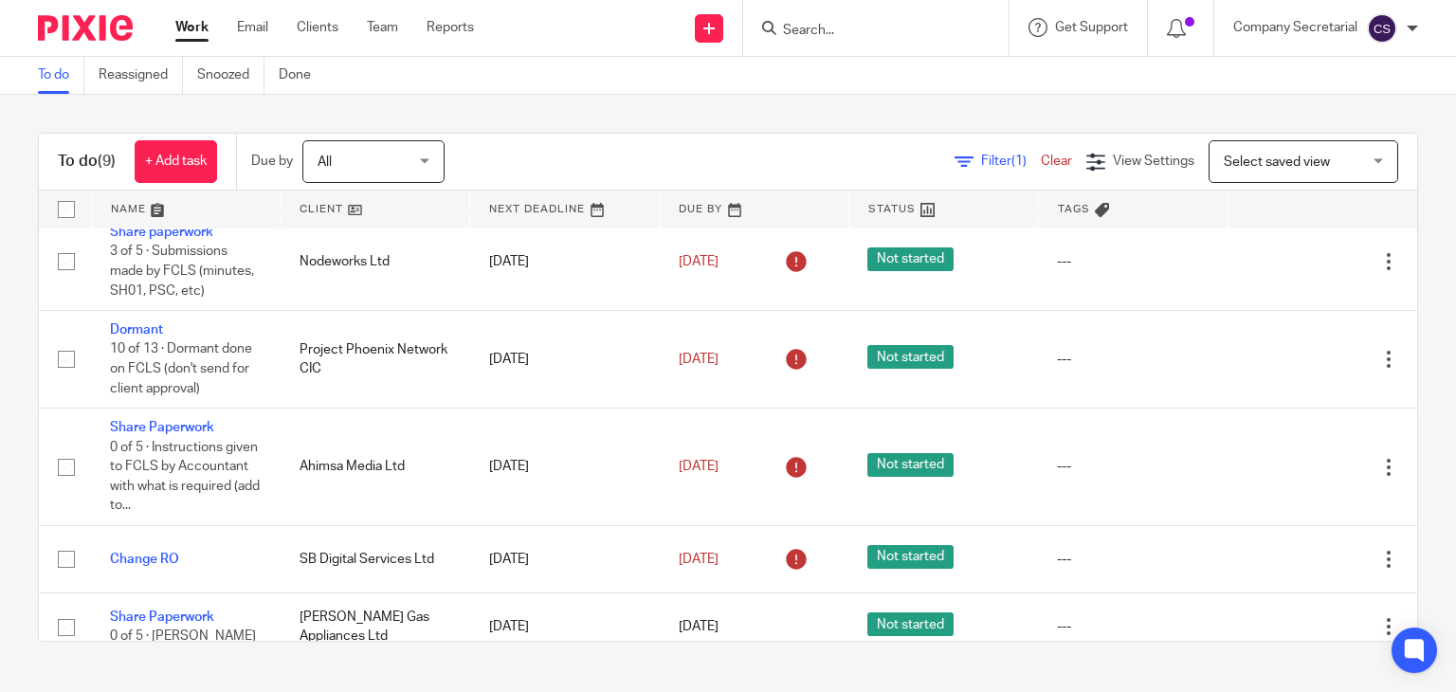
scroll to position [452, 0]
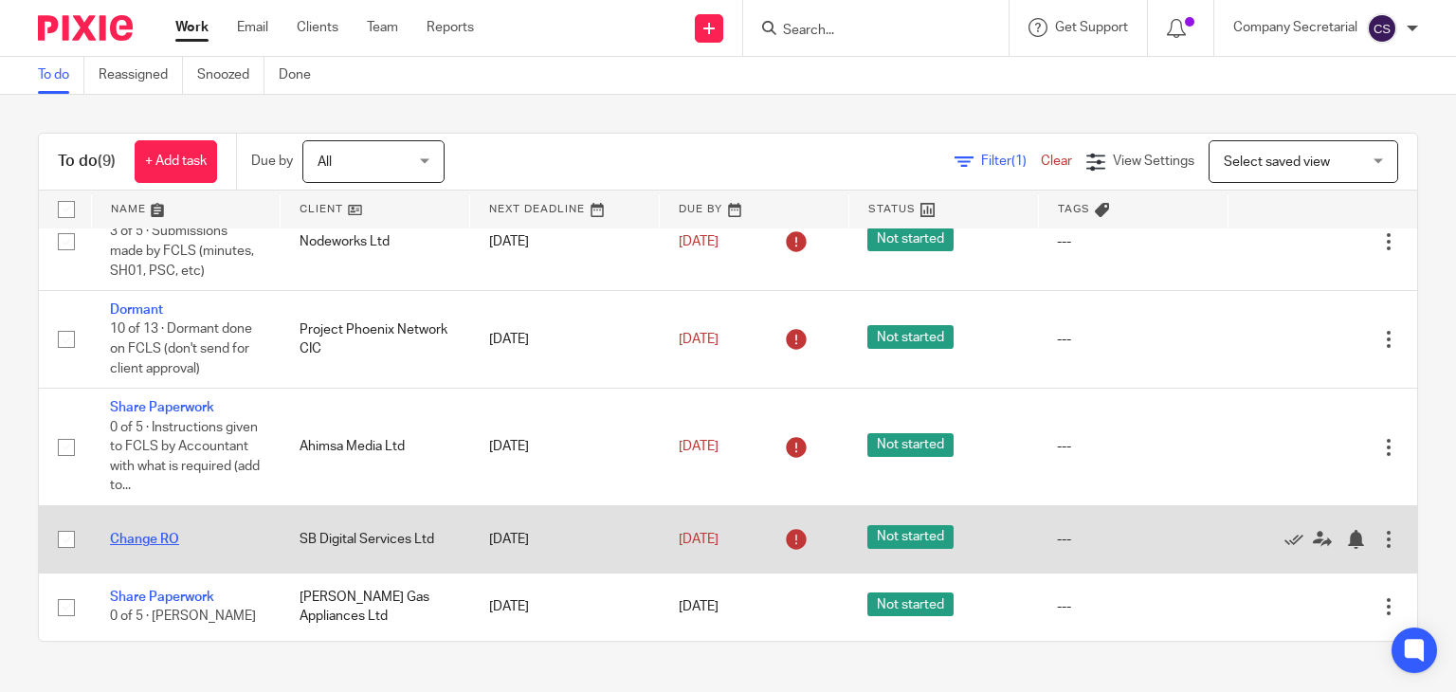
click at [145, 538] on link "Change RO" at bounding box center [144, 539] width 69 height 13
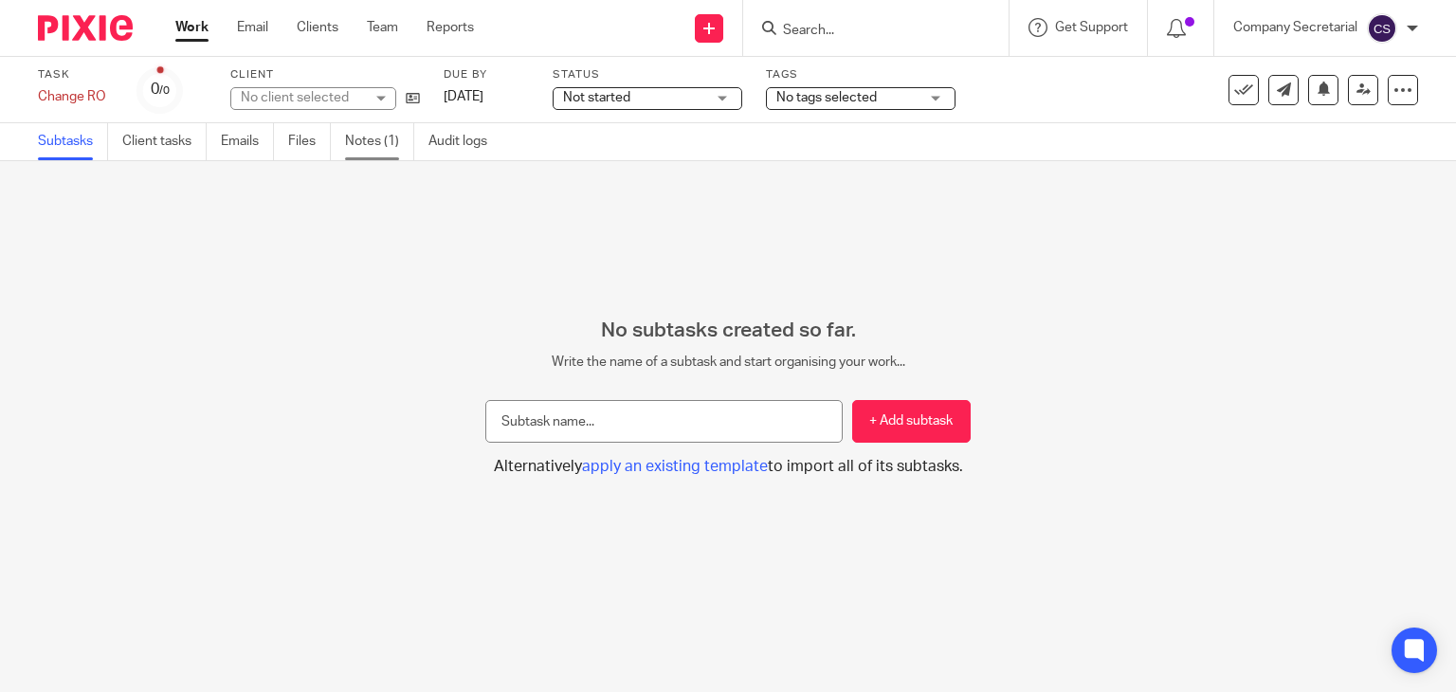
click at [389, 131] on link "Notes (1)" at bounding box center [379, 141] width 69 height 37
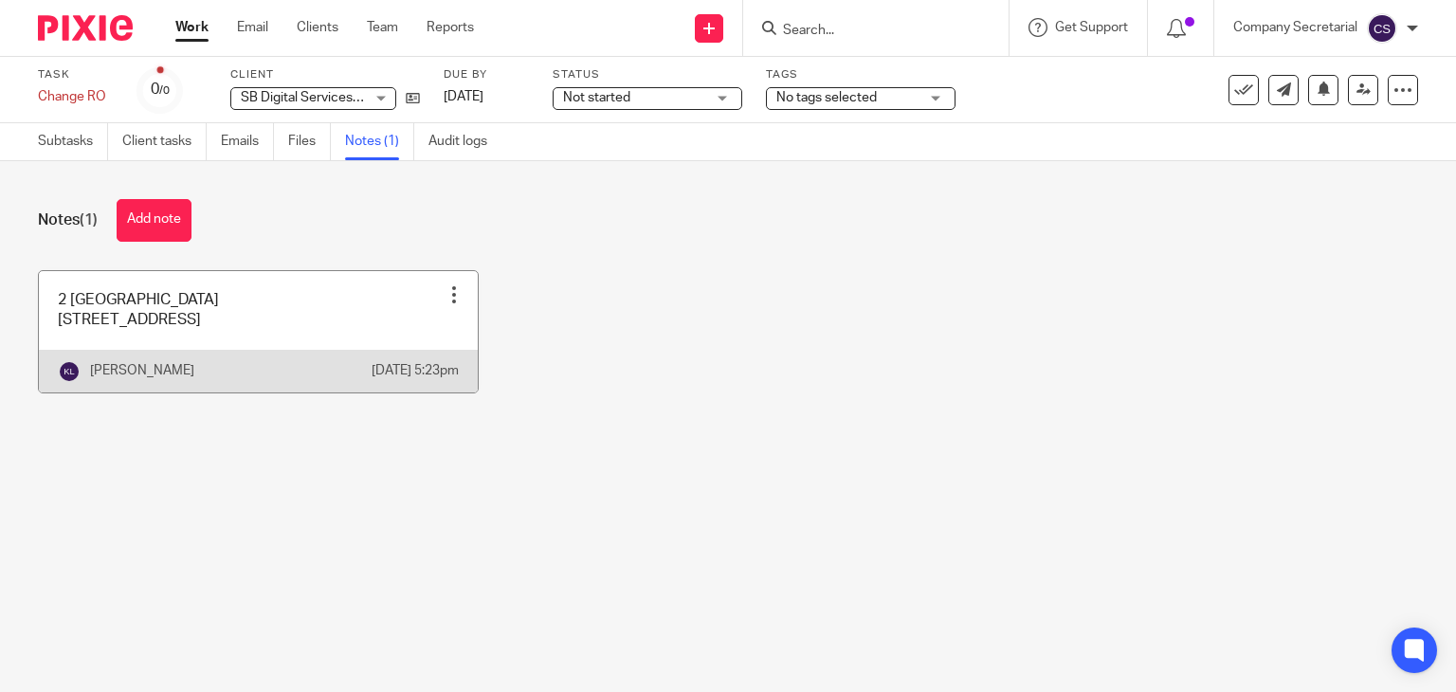
click at [308, 334] on link at bounding box center [258, 331] width 439 height 121
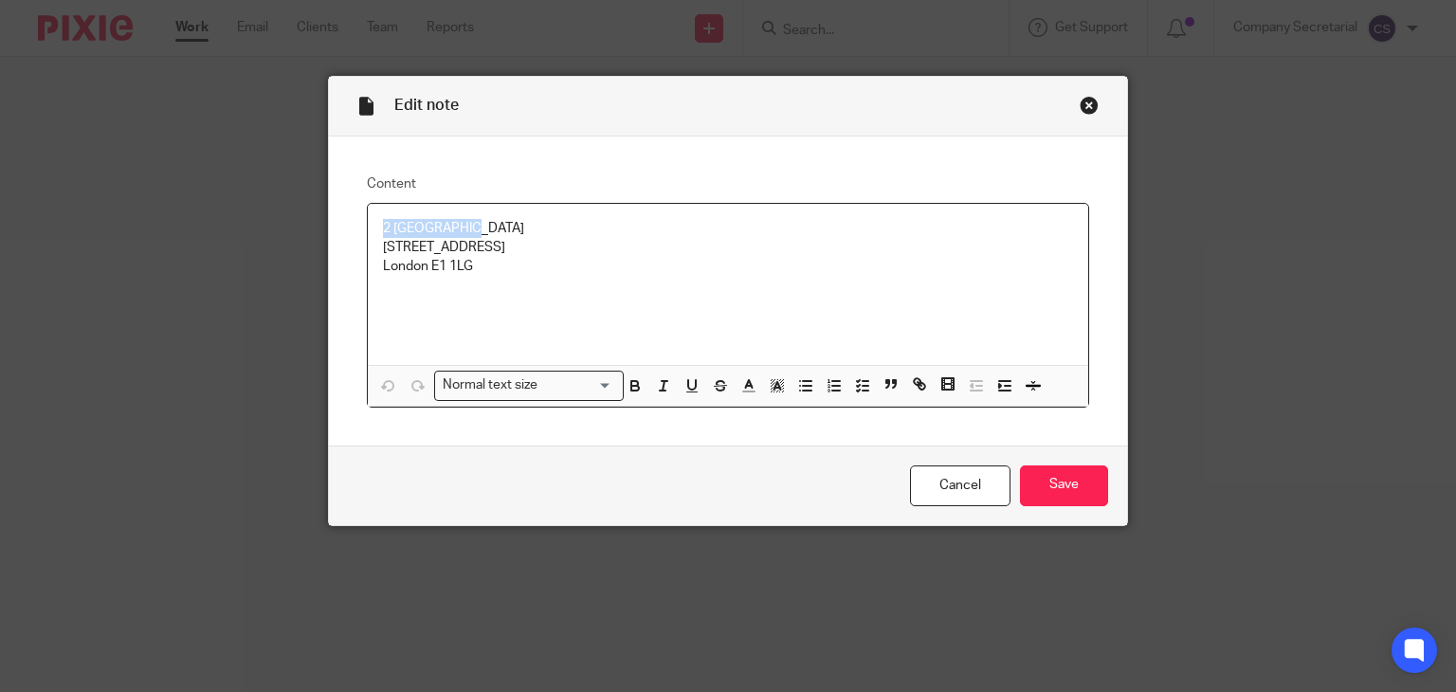
drag, startPoint x: 465, startPoint y: 227, endPoint x: 332, endPoint y: 222, distance: 133.8
click at [332, 222] on div "Content 2 [GEOGRAPHIC_DATA] [STREET_ADDRESS] Normal text size Loading... Remove…" at bounding box center [728, 291] width 799 height 309
copy p "2 [GEOGRAPHIC_DATA]"
drag, startPoint x: 511, startPoint y: 245, endPoint x: 377, endPoint y: 245, distance: 133.7
click at [383, 245] on p "7 Manningtree Street" at bounding box center [728, 247] width 691 height 19
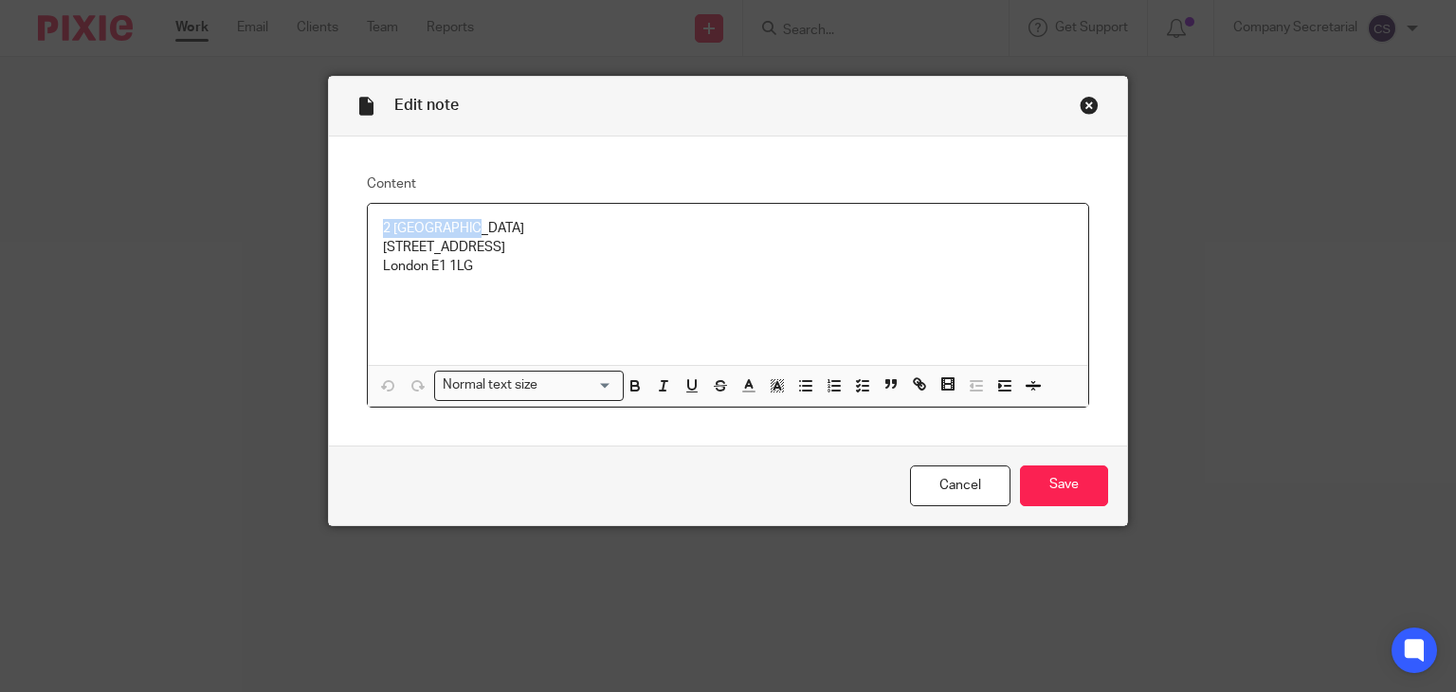
copy p "7 Manningtree Street"
drag, startPoint x: 470, startPoint y: 268, endPoint x: 424, endPoint y: 266, distance: 46.5
click at [424, 266] on p "London E1 1LG" at bounding box center [728, 266] width 691 height 19
copy p "E1 1LG"
click at [1080, 101] on div "Close this dialog window" at bounding box center [1089, 105] width 19 height 19
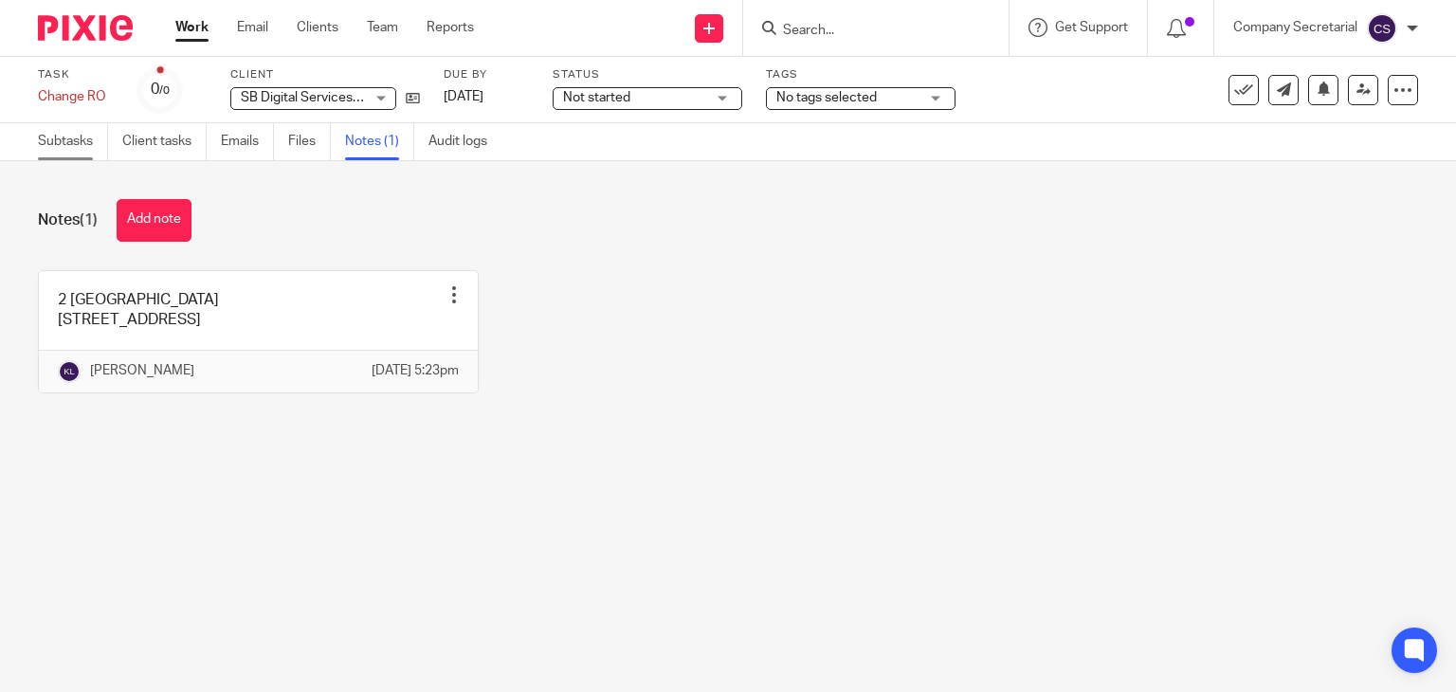
click at [68, 138] on link "Subtasks" at bounding box center [73, 141] width 70 height 37
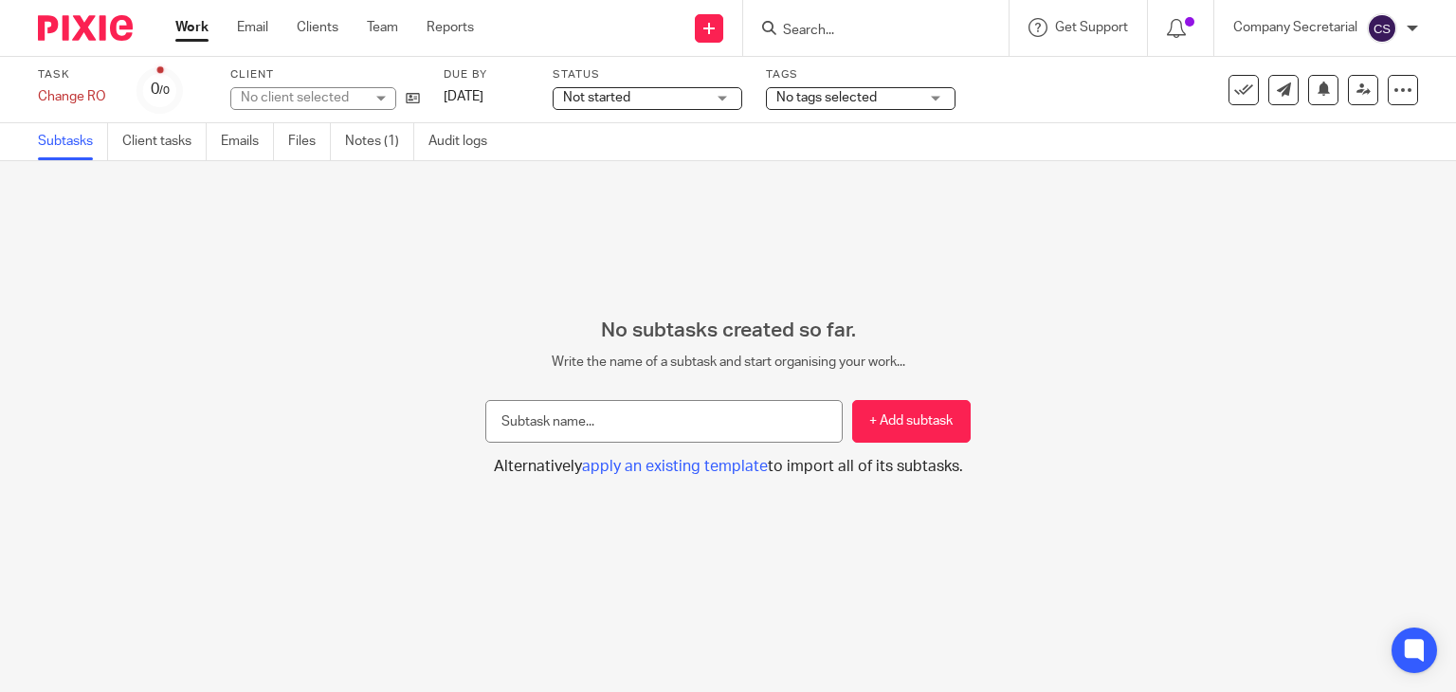
click at [110, 27] on img at bounding box center [85, 28] width 95 height 26
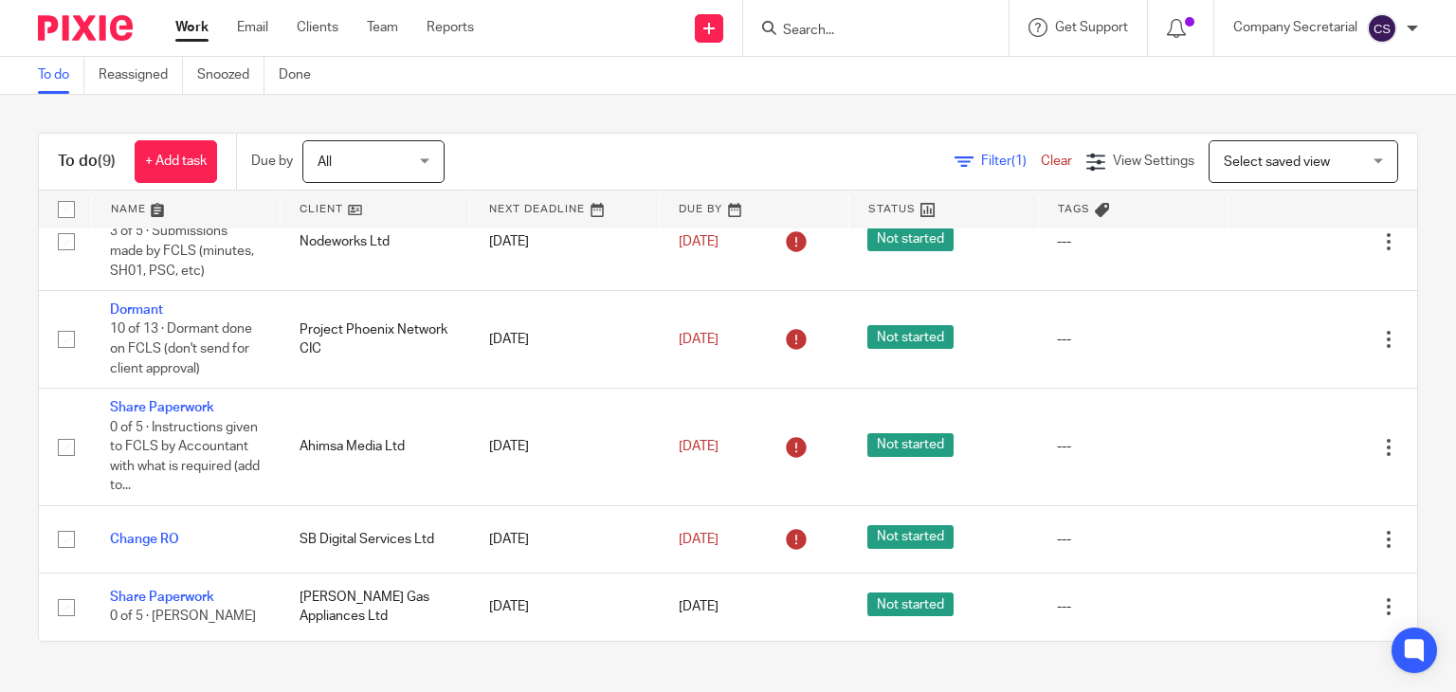
scroll to position [452, 0]
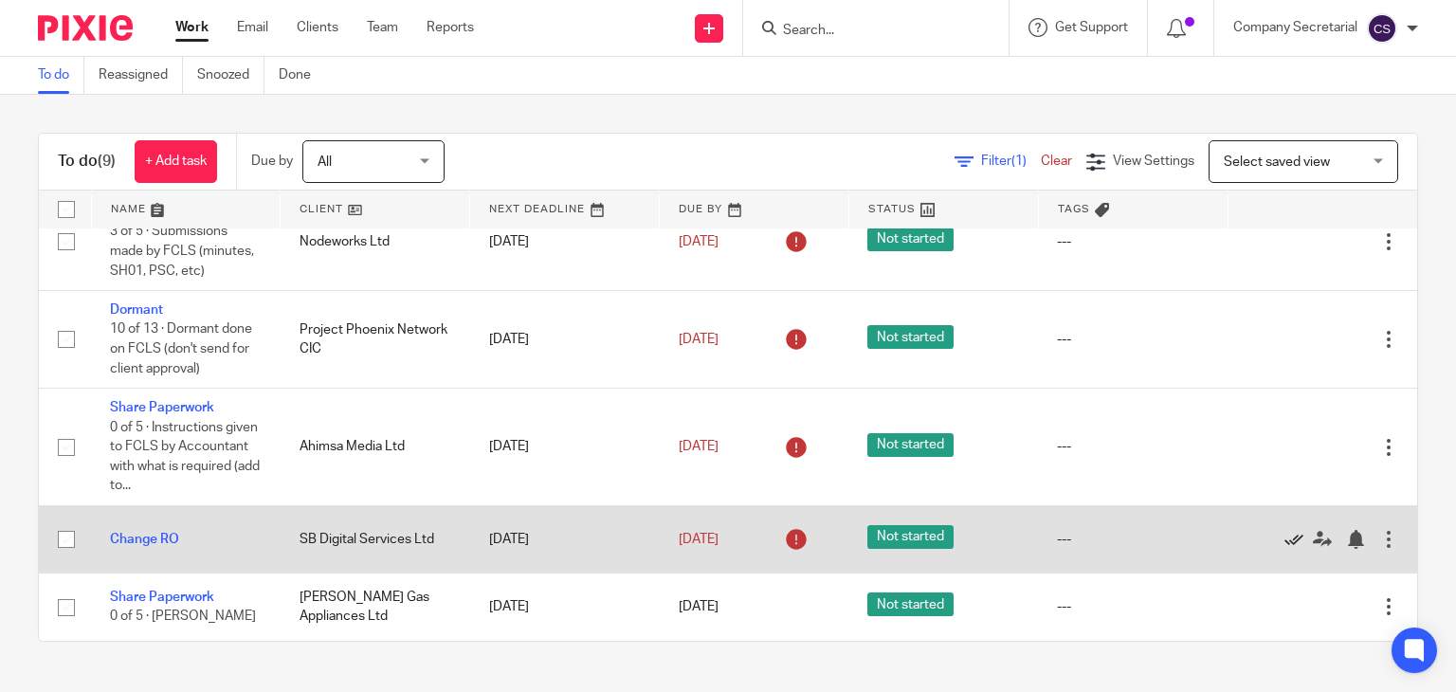
click at [1285, 534] on icon at bounding box center [1294, 539] width 19 height 19
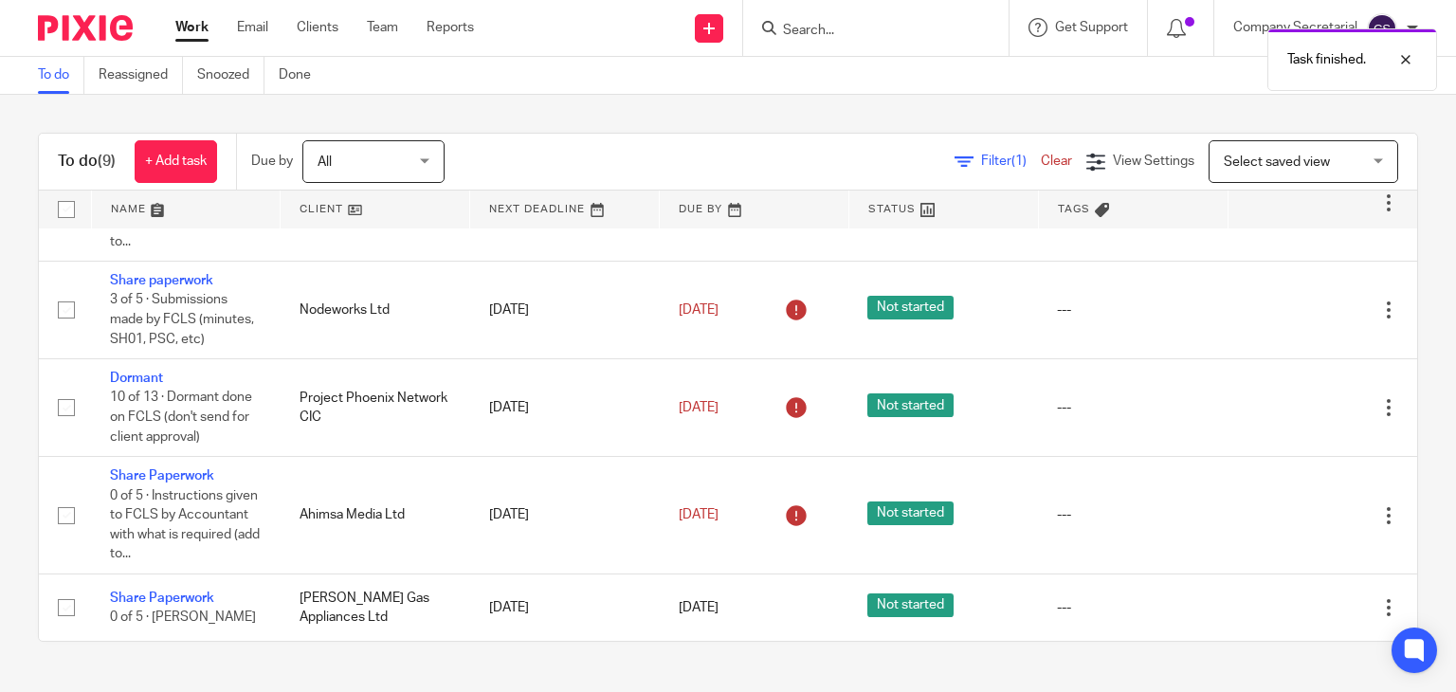
scroll to position [384, 0]
click at [703, 33] on icon at bounding box center [708, 28] width 11 height 11
click at [712, 83] on link "Send new email" at bounding box center [707, 88] width 117 height 27
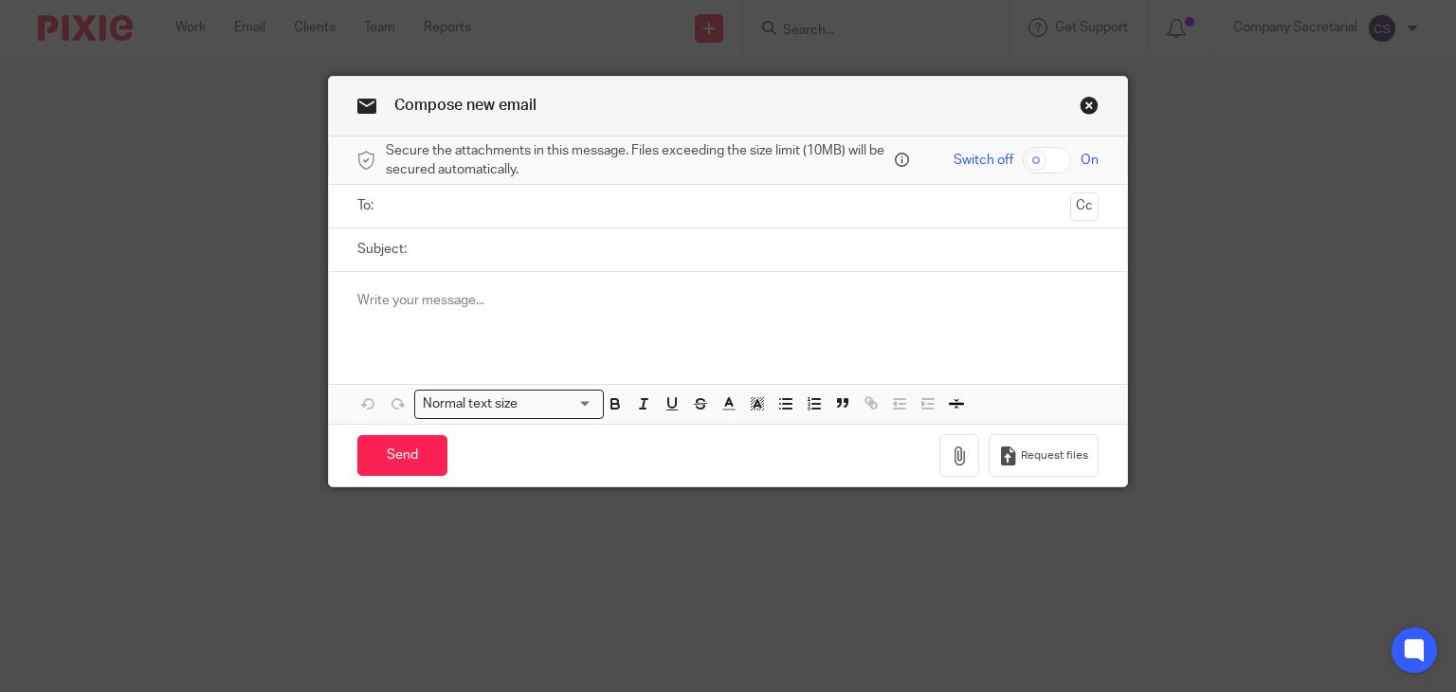
click at [465, 211] on input "text" at bounding box center [727, 206] width 670 height 22
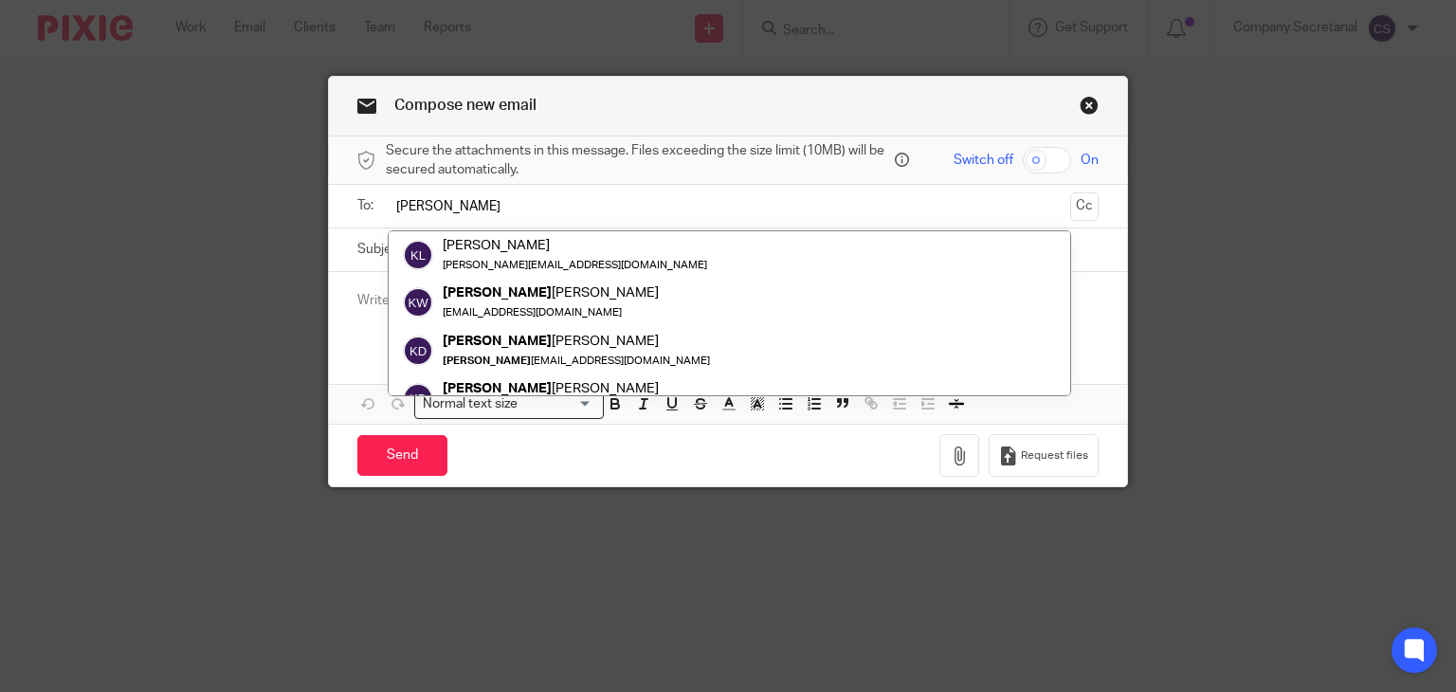
type input "keith"
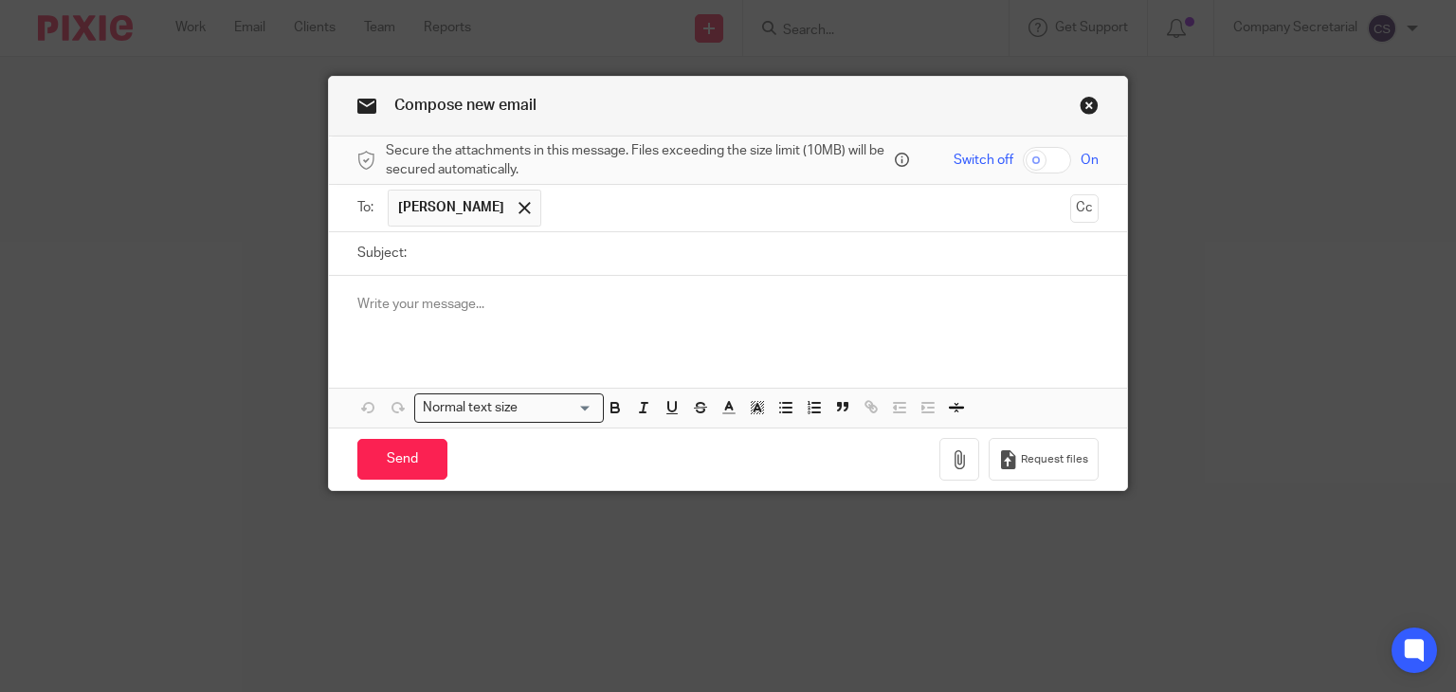
click at [471, 248] on input "Subject:" at bounding box center [758, 253] width 684 height 43
paste input "SB Digital Services Limited"
type input "SB Digital Services Limited RO change"
click at [476, 297] on p at bounding box center [728, 304] width 742 height 19
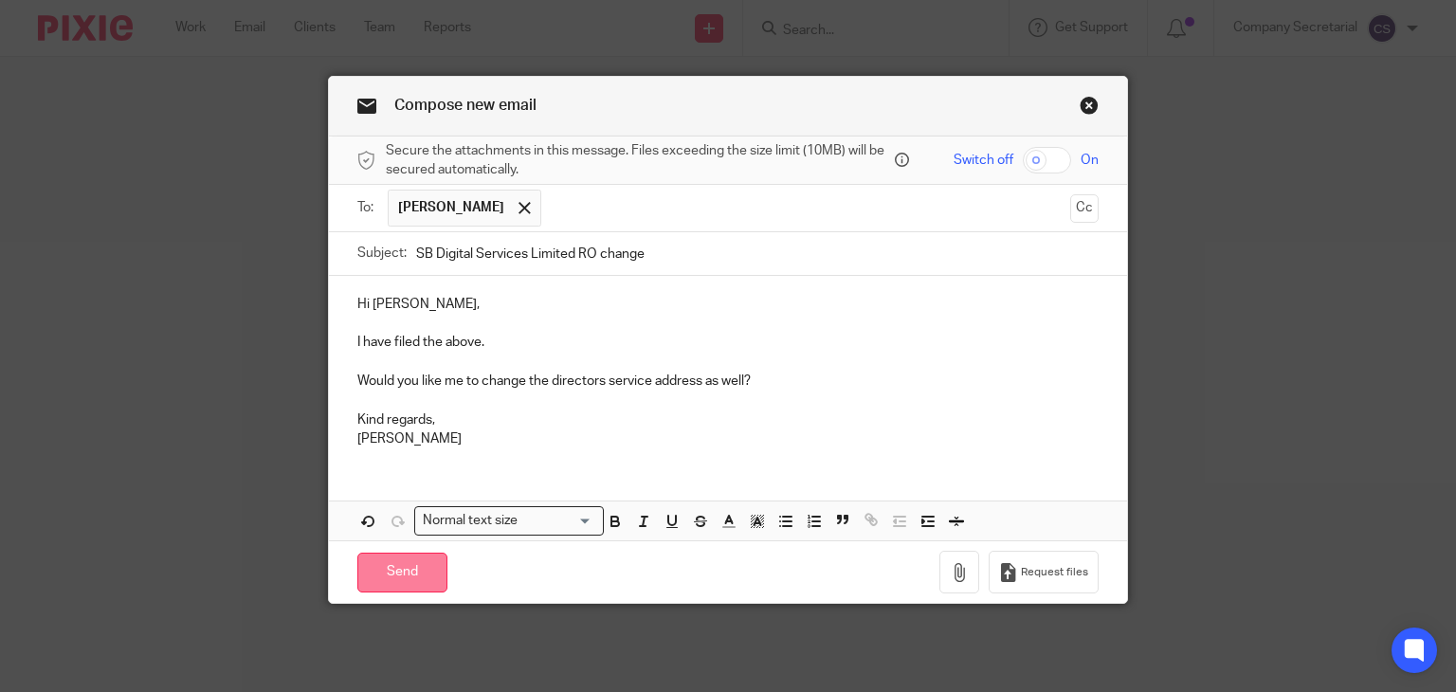
click at [425, 572] on input "Send" at bounding box center [402, 573] width 90 height 41
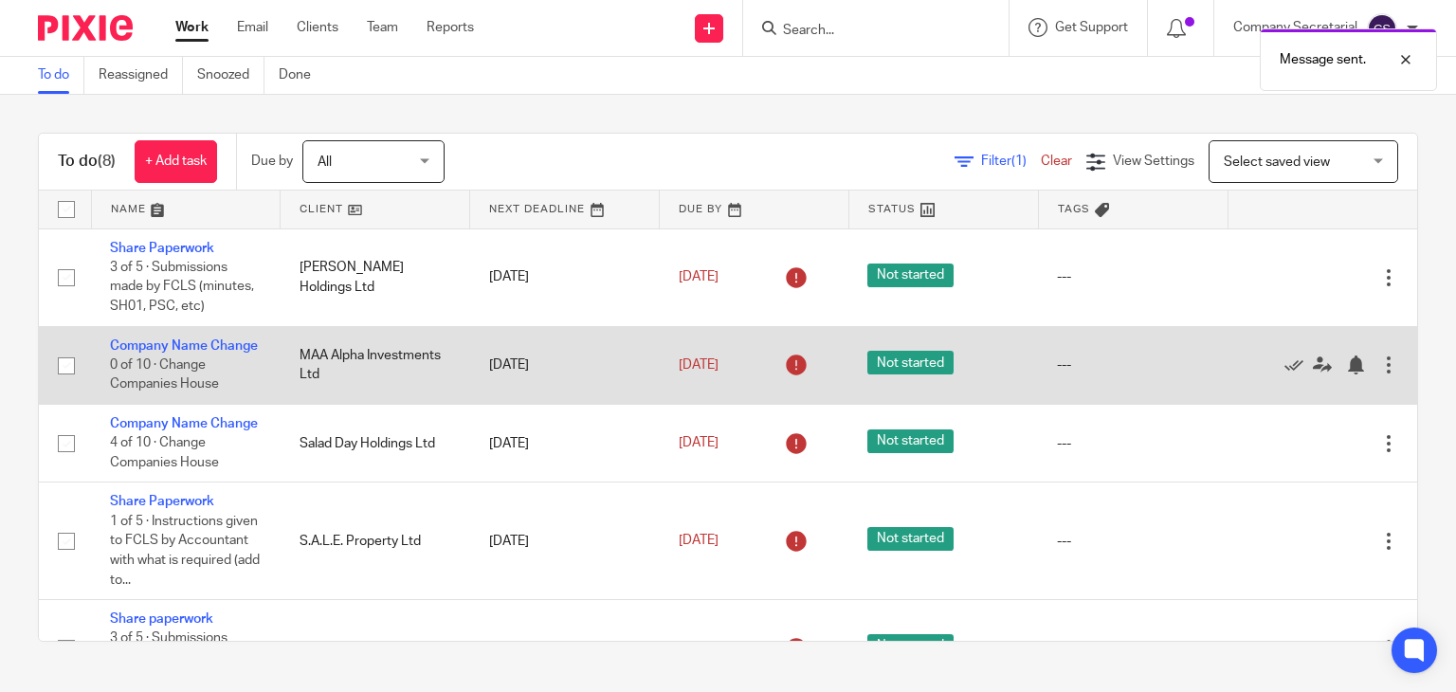
scroll to position [384, 0]
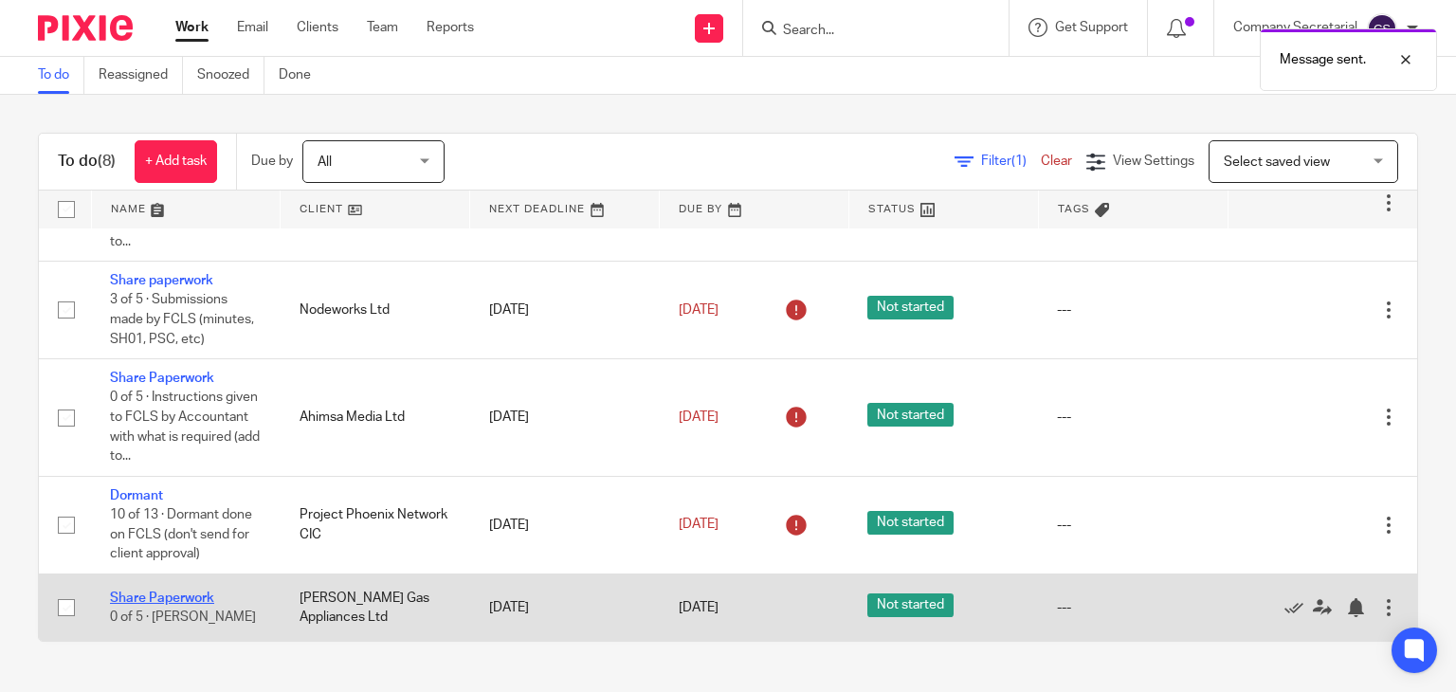
click at [171, 600] on link "Share Paperwork" at bounding box center [162, 598] width 104 height 13
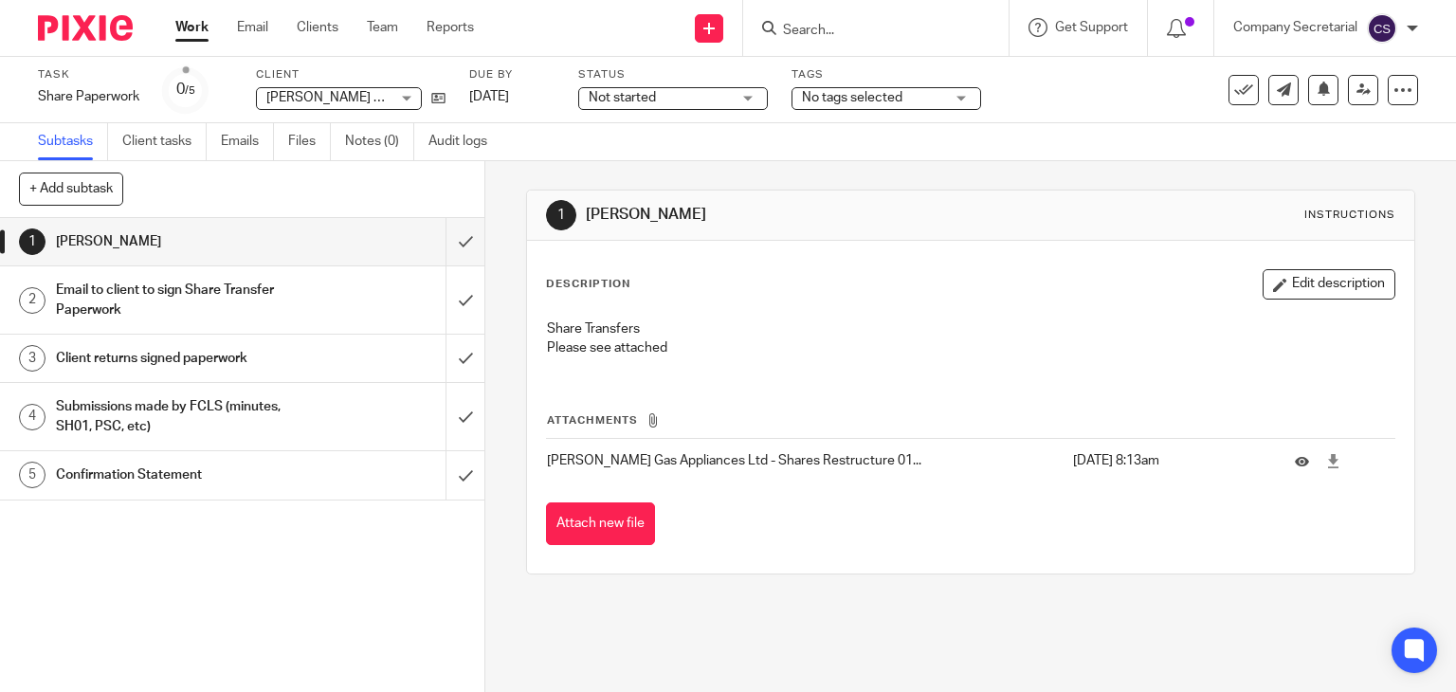
click at [87, 24] on img at bounding box center [85, 28] width 95 height 26
